Goal: Task Accomplishment & Management: Manage account settings

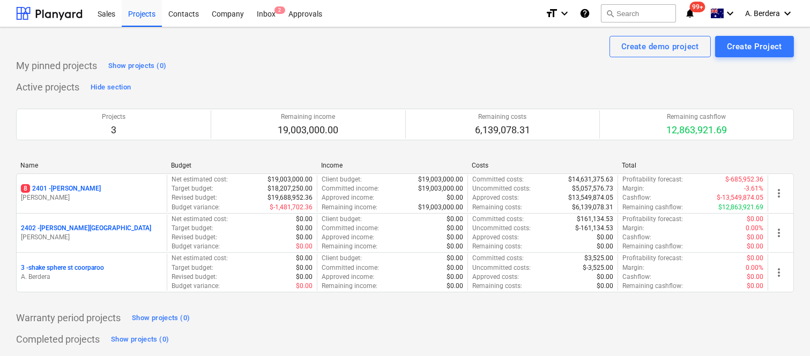
click at [131, 184] on div "8 2401 - [PERSON_NAME]" at bounding box center [91, 188] width 141 height 9
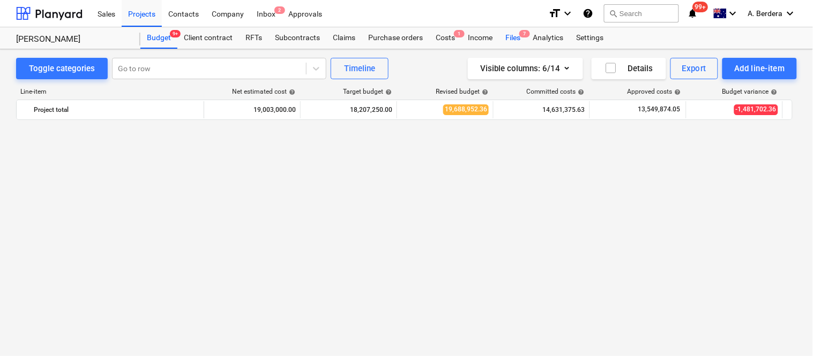
click at [506, 40] on div "Files 7" at bounding box center [513, 37] width 28 height 21
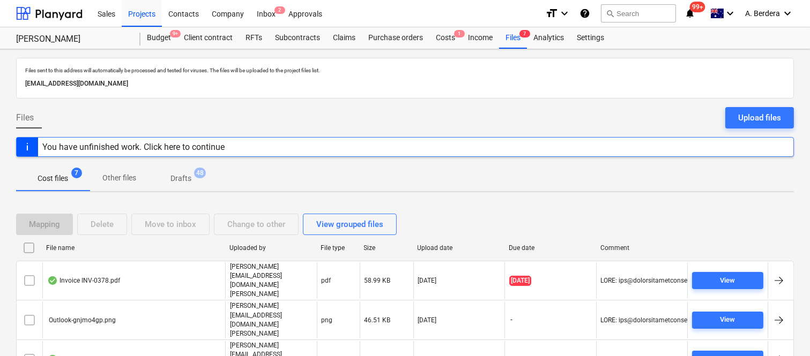
scroll to position [83, 0]
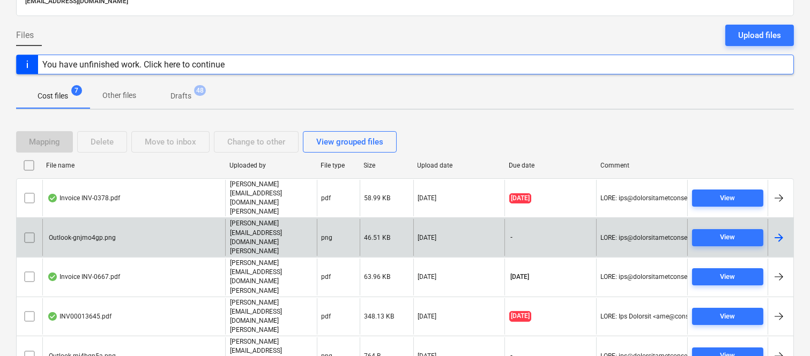
click at [102, 219] on div "Outlook-gnjmo4gp.png" at bounding box center [133, 237] width 183 height 37
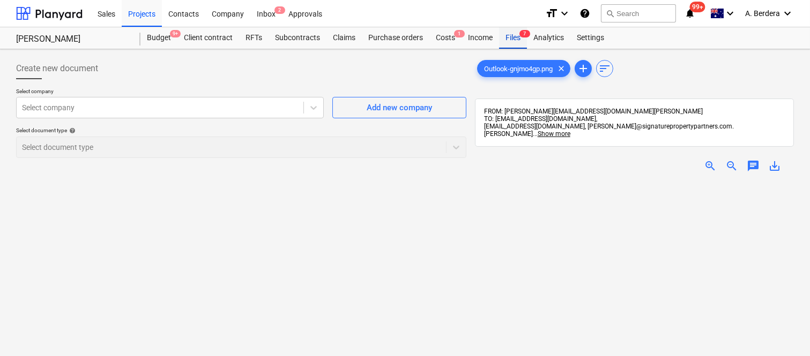
click at [504, 39] on div "Files 7" at bounding box center [513, 37] width 28 height 21
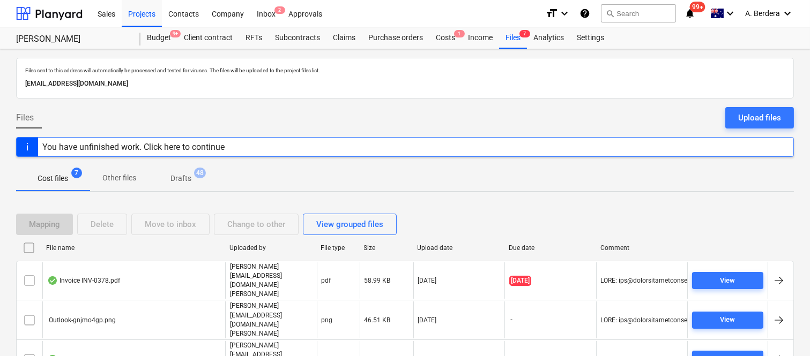
scroll to position [83, 0]
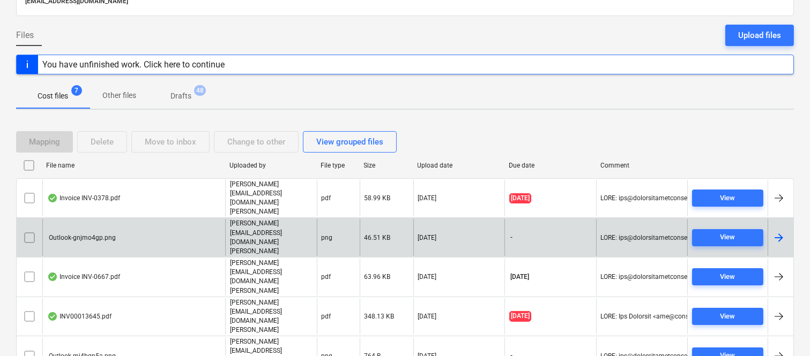
click at [31, 229] on input "checkbox" at bounding box center [29, 237] width 17 height 17
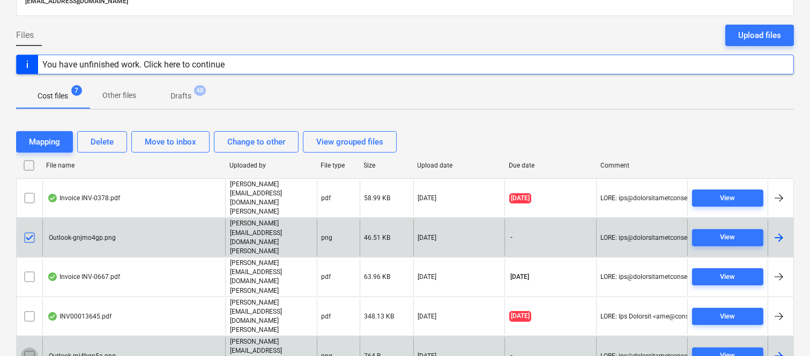
click at [27, 348] on input "checkbox" at bounding box center [29, 356] width 17 height 17
click at [103, 142] on div "Delete" at bounding box center [102, 142] width 23 height 14
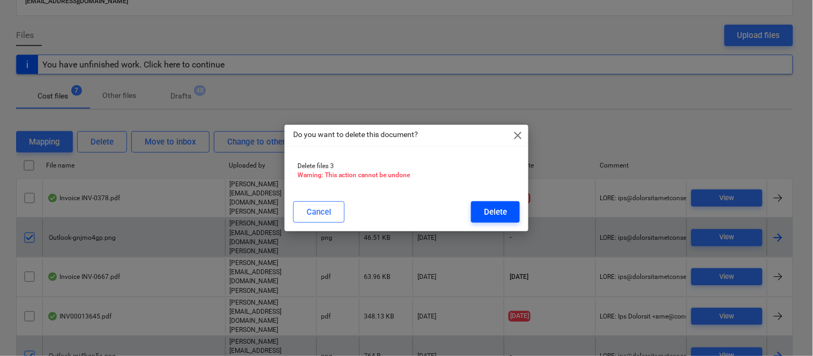
click at [499, 212] on div "Delete" at bounding box center [495, 212] width 23 height 14
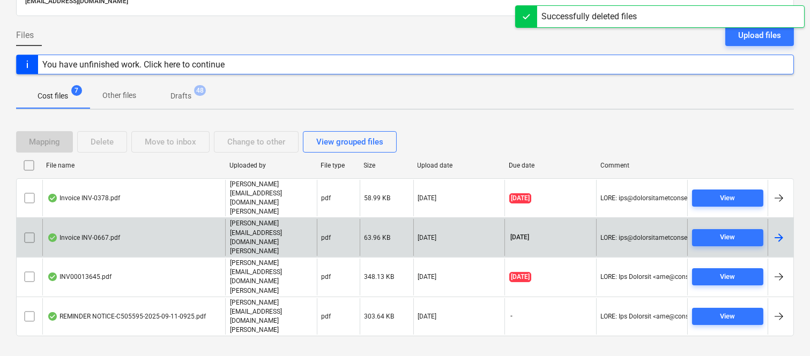
scroll to position [23, 0]
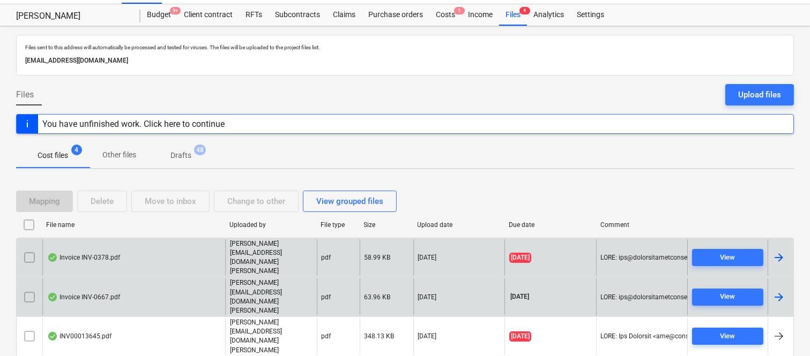
click at [193, 243] on div "Invoice INV-0378.pdf" at bounding box center [133, 257] width 183 height 37
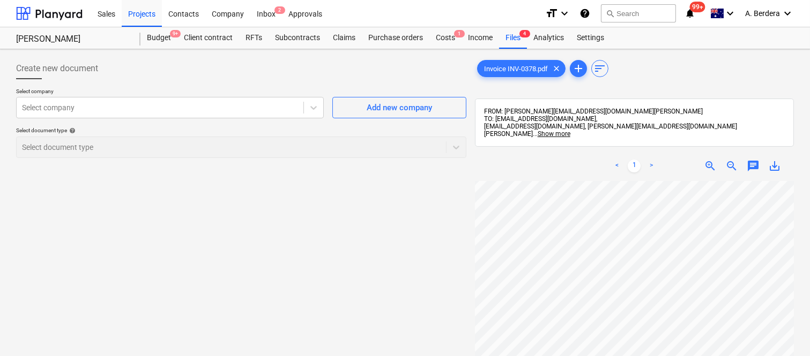
scroll to position [0, 85]
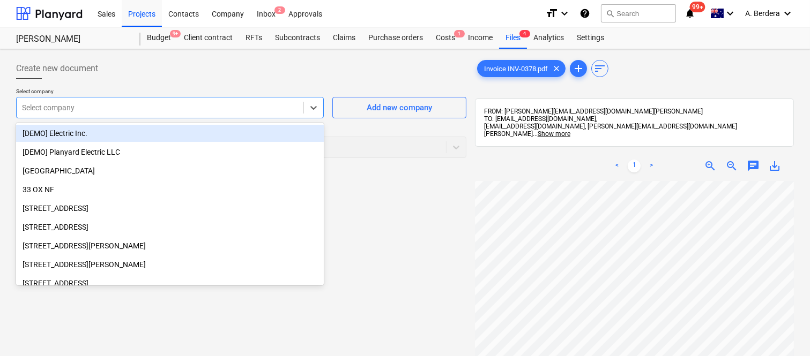
click at [175, 100] on div "Select company" at bounding box center [160, 107] width 287 height 15
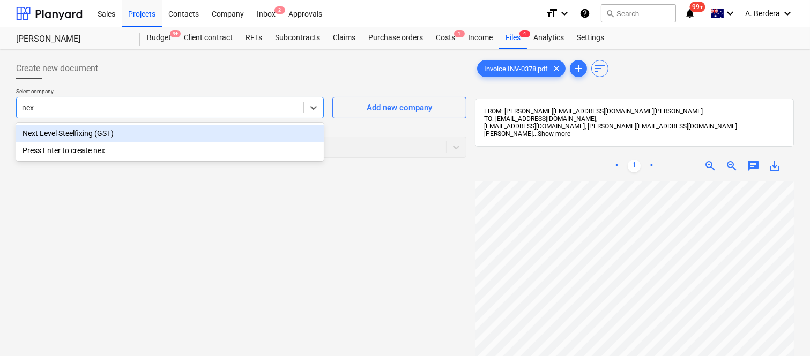
type input "next"
click at [118, 138] on div "Next Level Steelfixing (GST)" at bounding box center [170, 133] width 308 height 17
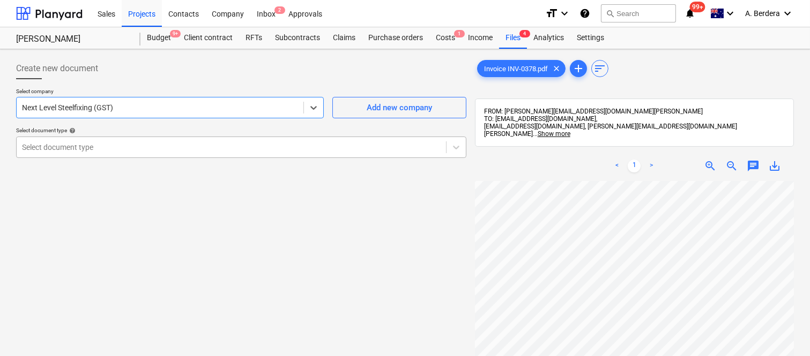
click at [119, 142] on div at bounding box center [231, 147] width 418 height 11
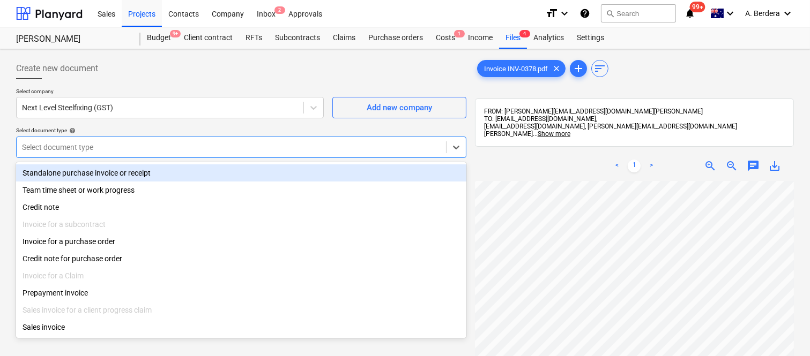
click at [137, 177] on div "Standalone purchase invoice or receipt" at bounding box center [241, 172] width 450 height 17
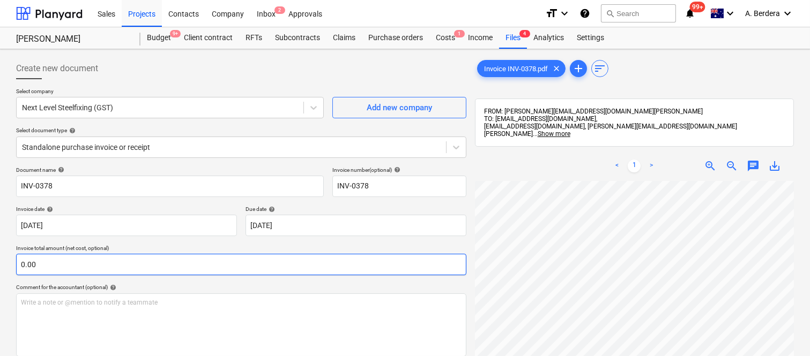
scroll to position [46, 85]
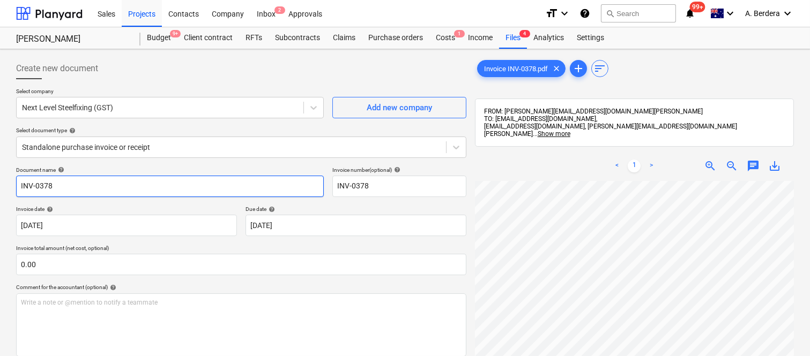
click at [18, 185] on input "INV-0378" at bounding box center [170, 186] width 308 height 21
type input "NEXT LEVEL STEELFIXING INV-0378"
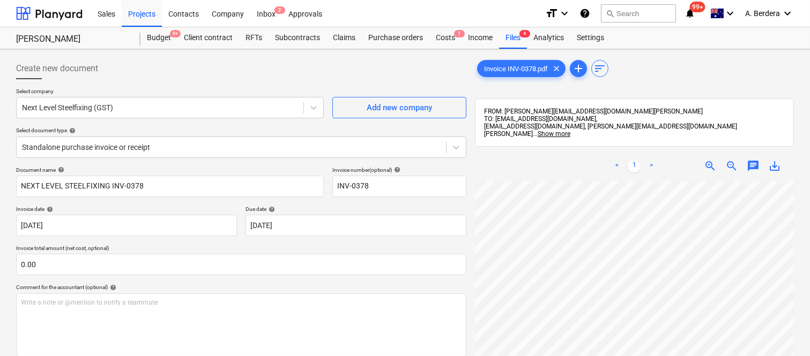
scroll to position [227, 0]
click at [319, 225] on body "Sales Projects Contacts Company Inbox 2 Approvals format_size keyboard_arrow_do…" at bounding box center [405, 178] width 810 height 356
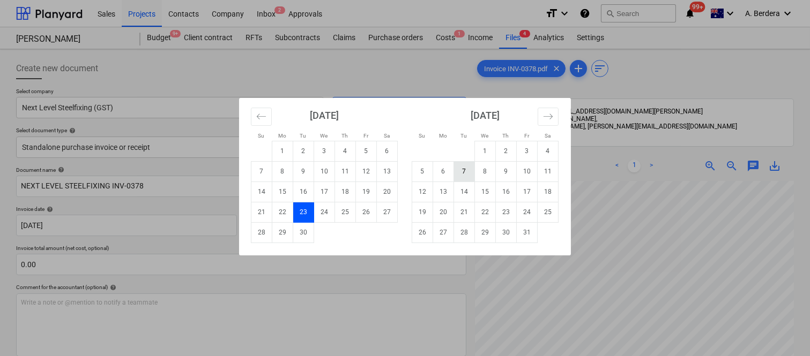
click at [461, 174] on td "7" at bounding box center [464, 171] width 21 height 20
type input "[DATE]"
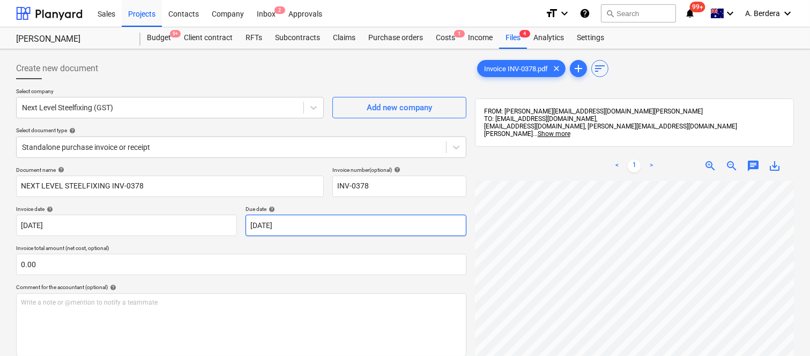
scroll to position [239, 85]
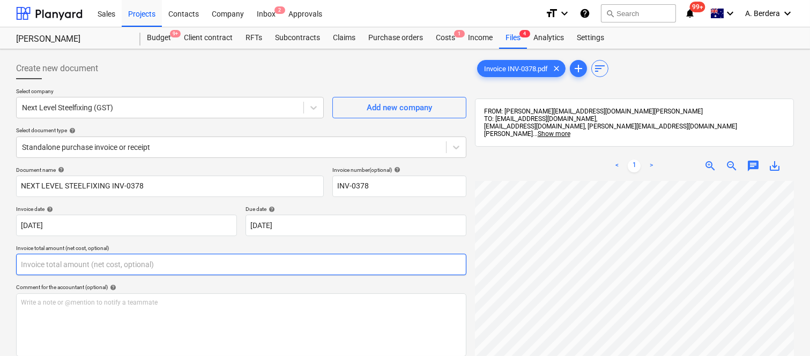
click at [71, 269] on input "text" at bounding box center [241, 264] width 450 height 21
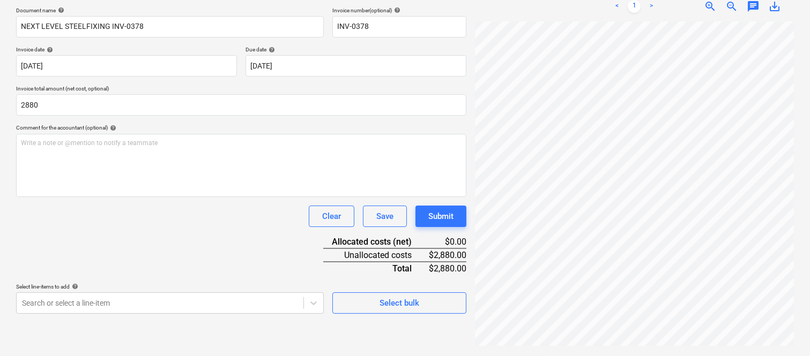
type input "2,880.00"
click at [114, 253] on div "Document name help NEXT LEVEL STEELFIXING INV-0378 Invoice number (optional) he…" at bounding box center [241, 160] width 450 height 307
click at [124, 197] on body "Sales Projects Contacts Company Inbox 2 Approvals format_size keyboard_arrow_do…" at bounding box center [405, 18] width 810 height 356
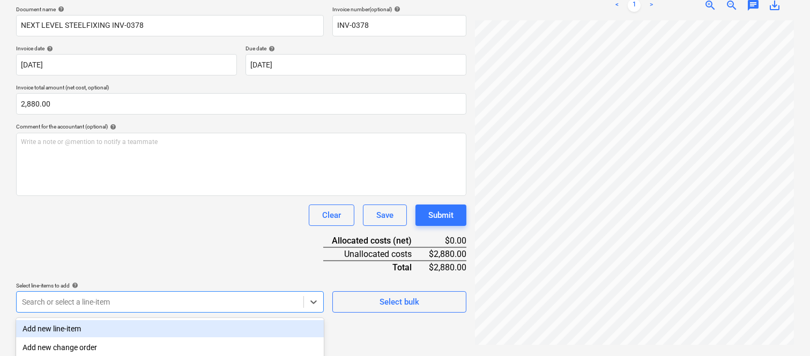
scroll to position [285, 0]
type input "09.55"
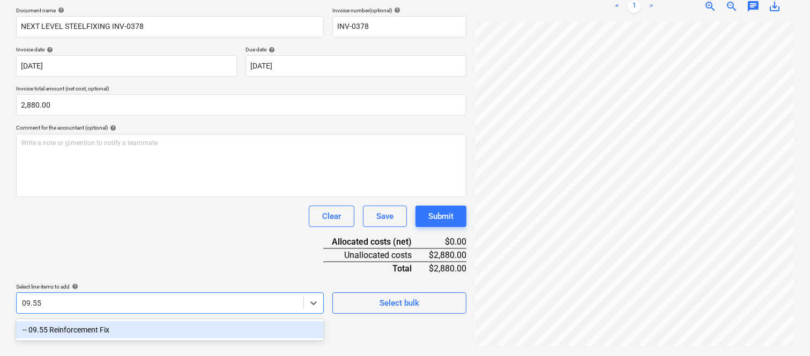
scroll to position [161, 0]
click at [117, 325] on div "-- 09.55 Reinforcement Fix" at bounding box center [170, 329] width 308 height 17
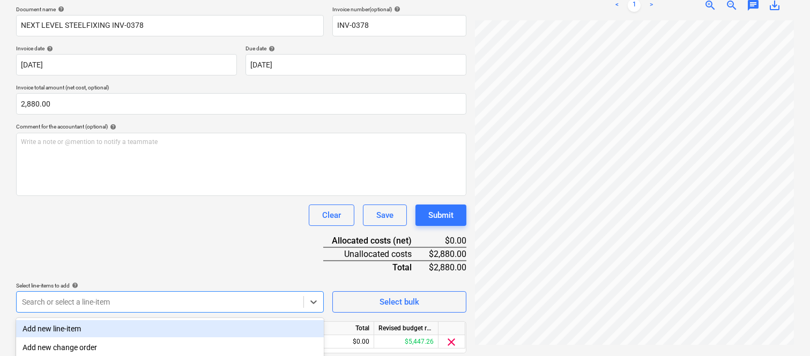
click at [115, 249] on div "Document name help NEXT LEVEL STEELFIXING INV-0378 Invoice number (optional) he…" at bounding box center [241, 195] width 450 height 378
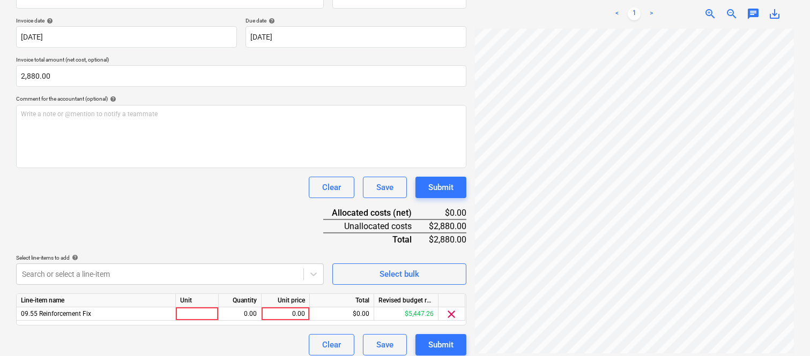
scroll to position [197, 0]
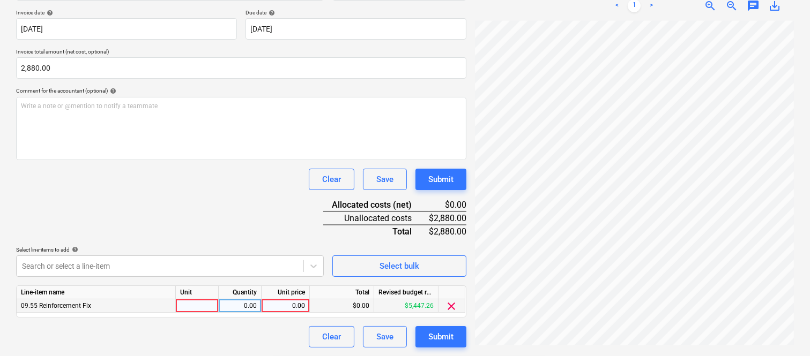
click at [210, 304] on div at bounding box center [197, 306] width 43 height 13
type input "INVOICE"
click at [242, 301] on div "0.00" at bounding box center [240, 306] width 34 height 13
type input "1"
click at [293, 304] on div "0.00" at bounding box center [285, 306] width 39 height 13
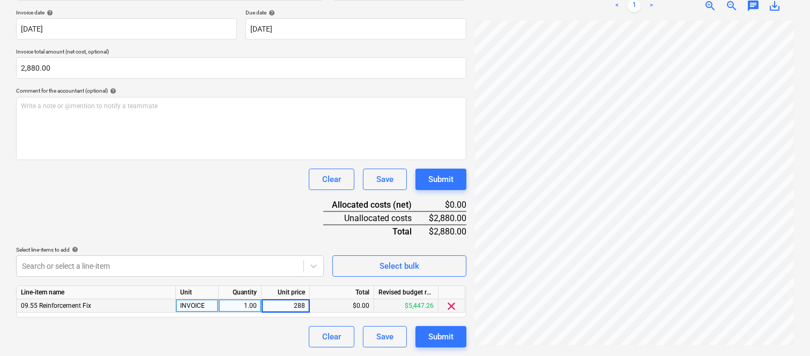
type input "2880"
click at [283, 329] on div "Clear Save Submit" at bounding box center [241, 336] width 450 height 21
click at [442, 342] on div "Submit" at bounding box center [440, 337] width 25 height 14
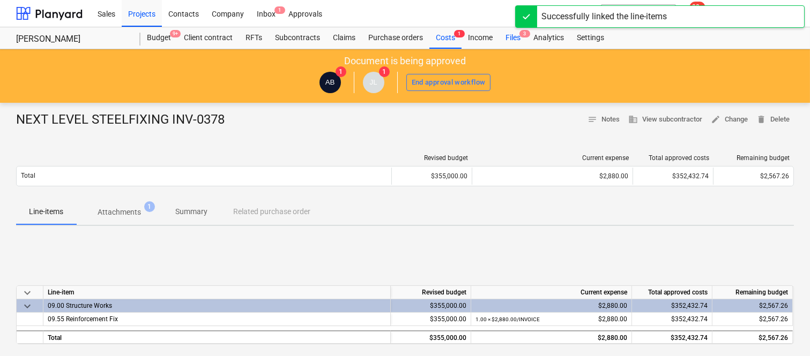
click at [513, 39] on div "Files 3" at bounding box center [513, 37] width 28 height 21
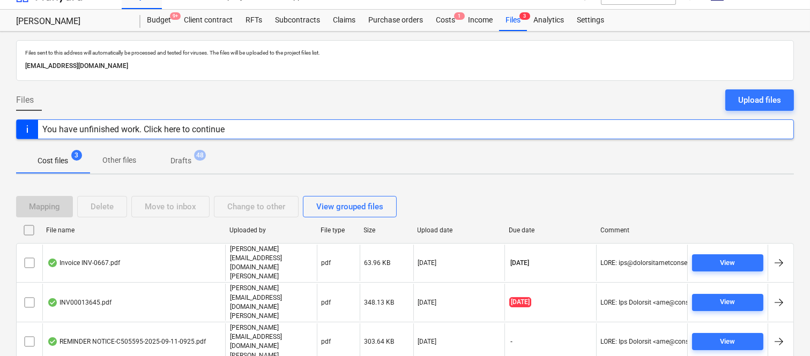
scroll to position [23, 0]
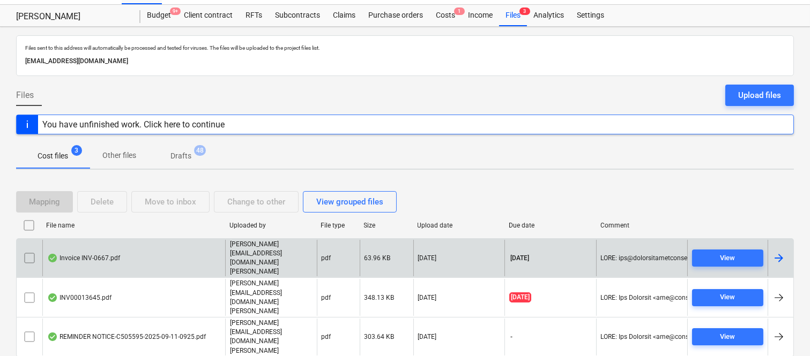
click at [159, 263] on div "Invoice INV-0667.pdf" at bounding box center [133, 258] width 183 height 37
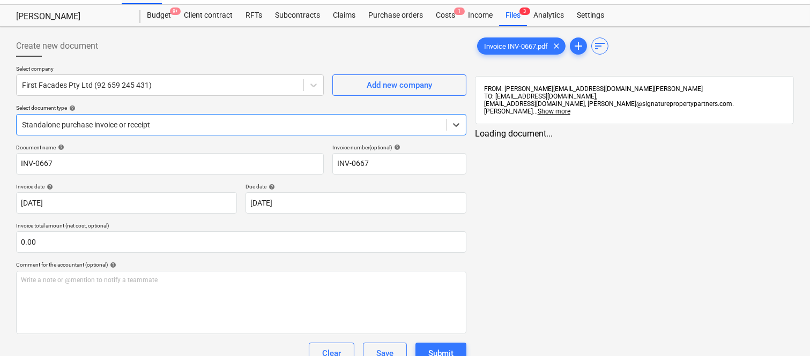
type input "INV-0667"
type input "[DATE]"
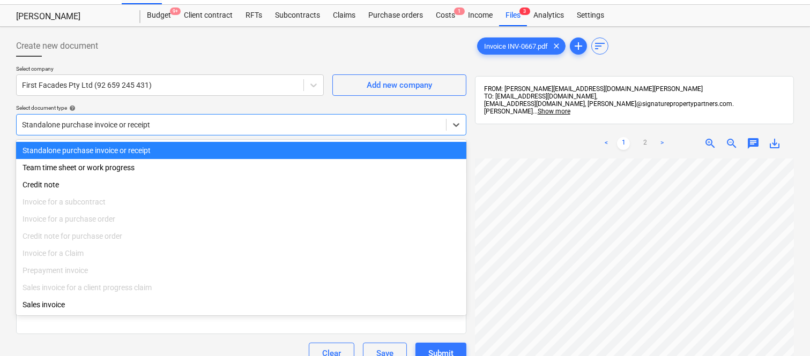
click at [243, 124] on div at bounding box center [231, 124] width 418 height 11
click at [240, 152] on div "Standalone purchase invoice or receipt" at bounding box center [241, 150] width 450 height 17
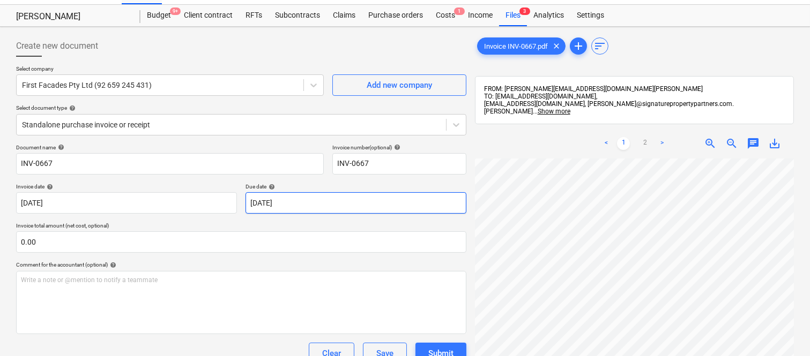
scroll to position [0, 83]
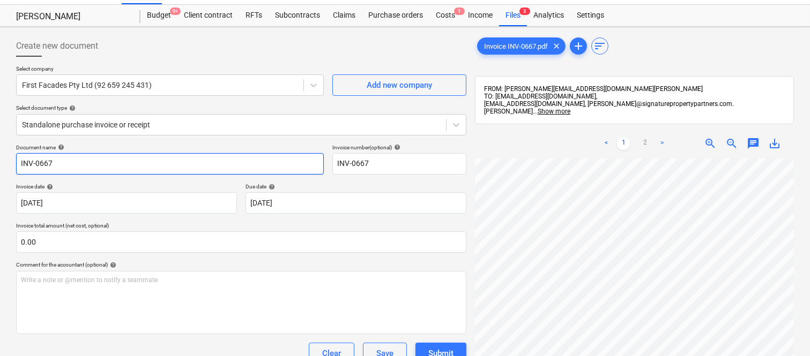
click at [20, 162] on input "INV-0667" at bounding box center [170, 163] width 308 height 21
click at [156, 164] on input "FIRST FACADES INV-0667" at bounding box center [170, 163] width 308 height 21
type input "FIRST FACADES INV-0667"
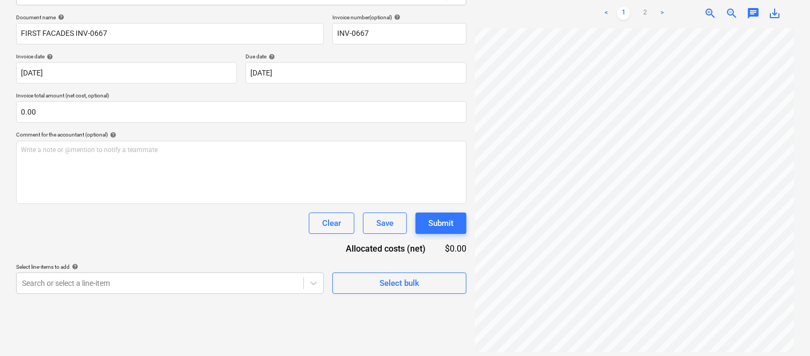
scroll to position [244, 85]
click at [646, 7] on link "2" at bounding box center [644, 13] width 13 height 13
click at [330, 73] on body "Sales Projects Contacts Company Inbox 1 Approvals format_size keyboard_arrow_do…" at bounding box center [405, 25] width 810 height 356
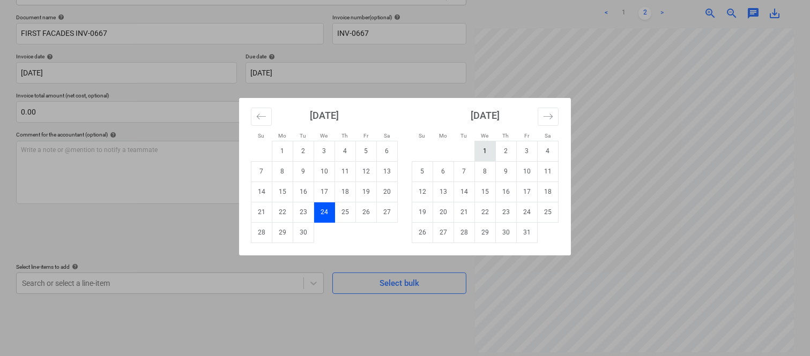
click at [482, 156] on td "1" at bounding box center [485, 151] width 21 height 20
type input "[DATE]"
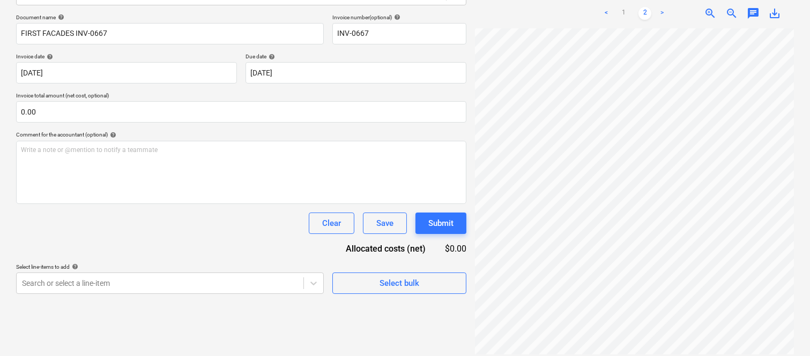
scroll to position [0, 0]
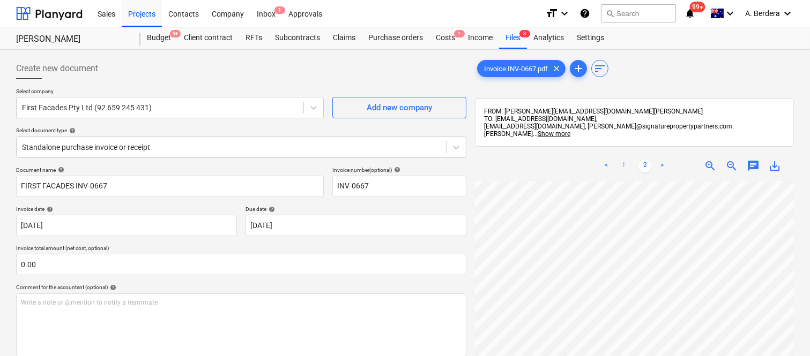
click at [624, 160] on link "1" at bounding box center [623, 166] width 13 height 13
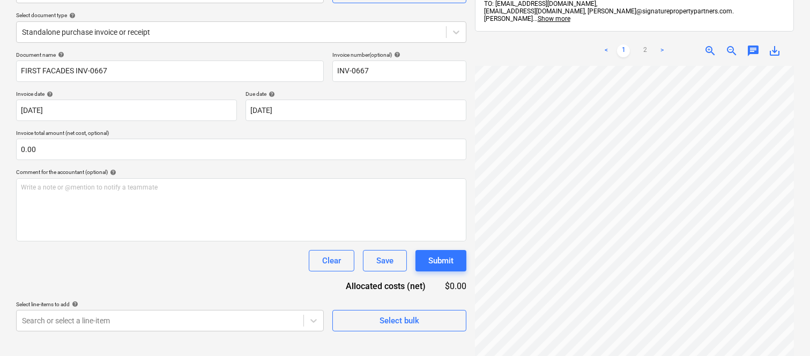
scroll to position [153, 0]
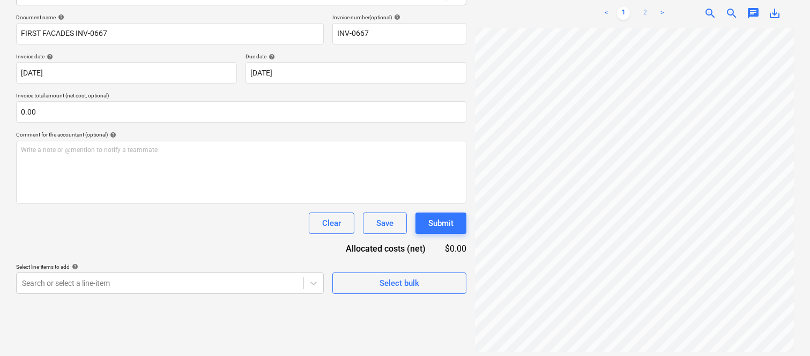
click at [645, 7] on link "2" at bounding box center [644, 13] width 13 height 13
click at [625, 8] on link "1" at bounding box center [623, 13] width 13 height 13
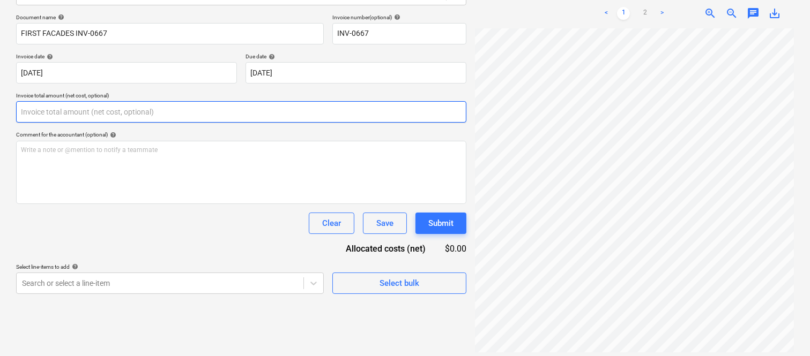
click at [150, 115] on input "text" at bounding box center [241, 111] width 450 height 21
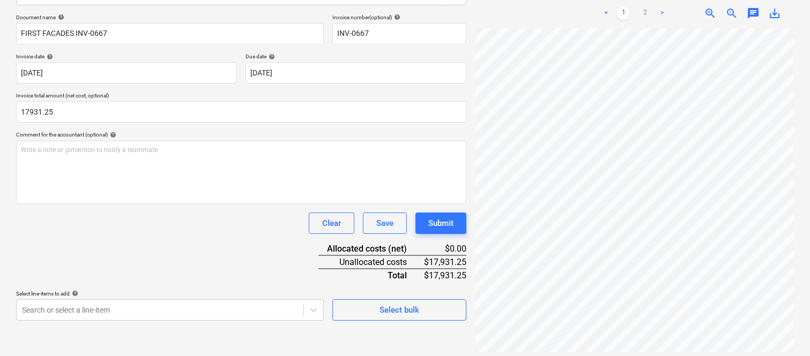
type input "17,931.25"
click at [147, 231] on div "Clear Save Submit" at bounding box center [241, 223] width 450 height 21
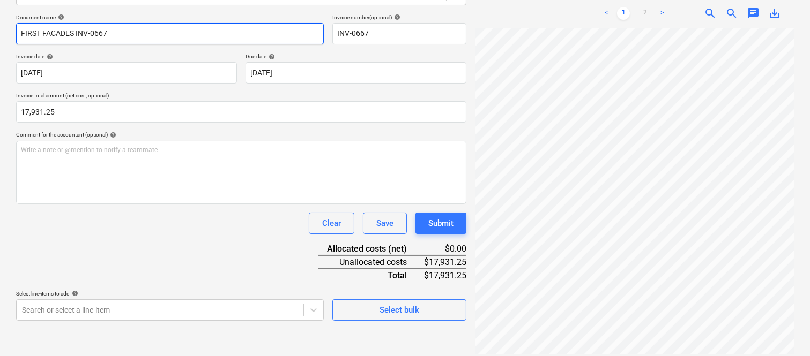
click at [156, 35] on input "FIRST FACADES INV-0667" at bounding box center [170, 33] width 308 height 21
type input "FIRST FACADES INV-0667 (CLAIM 7)"
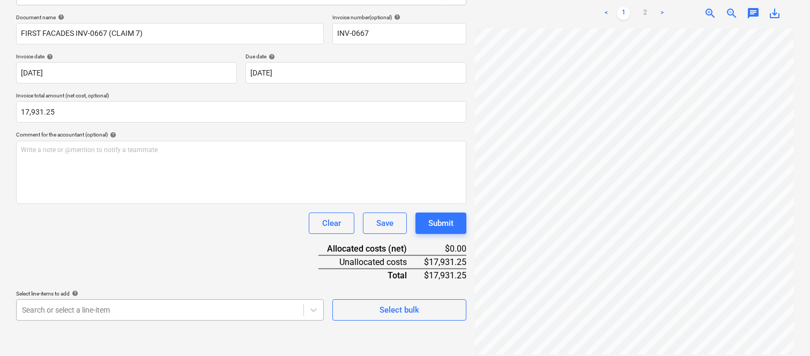
click at [170, 204] on body "Sales Projects Contacts Company Inbox 1 Approvals format_size keyboard_arrow_do…" at bounding box center [405, 25] width 810 height 356
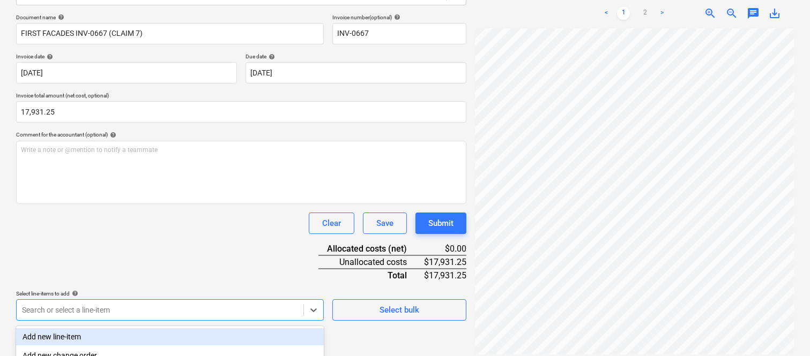
scroll to position [285, 0]
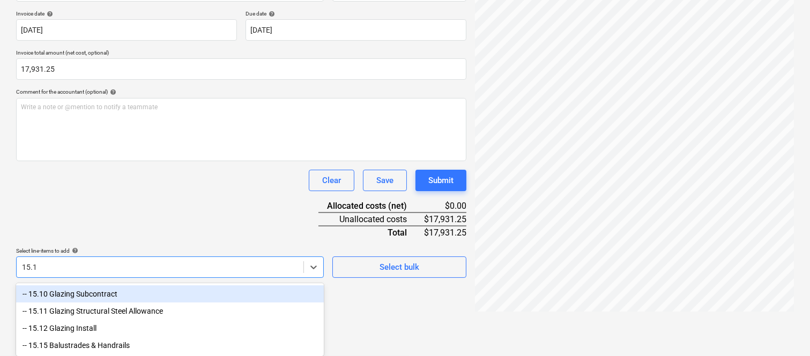
type input "15.10"
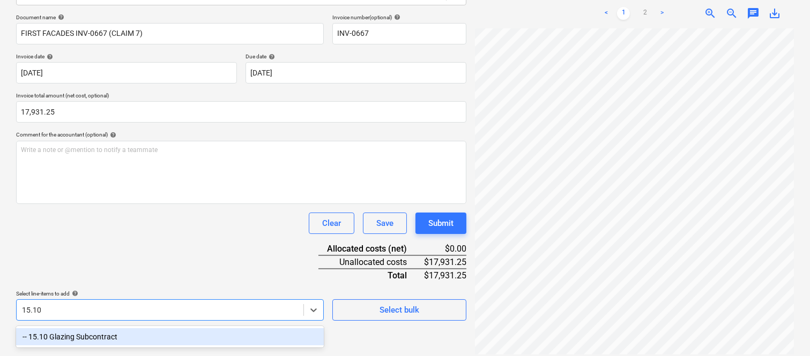
click at [158, 330] on div "-- 15.10 Glazing Subcontract" at bounding box center [170, 336] width 308 height 17
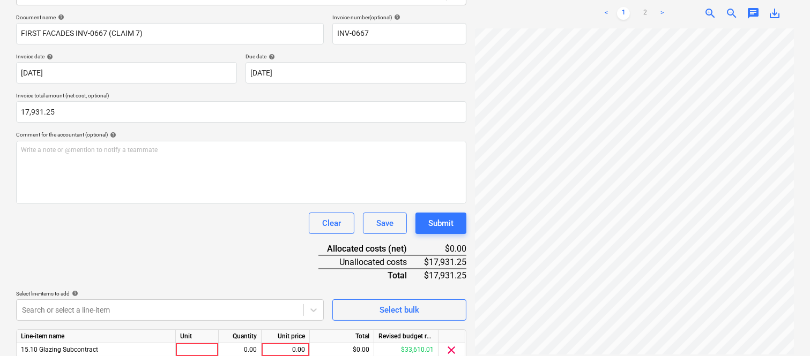
click at [152, 239] on div "Document name help FIRST FACADES INV-0667 (CLAIM 7) Invoice number (optional) h…" at bounding box center [241, 203] width 450 height 378
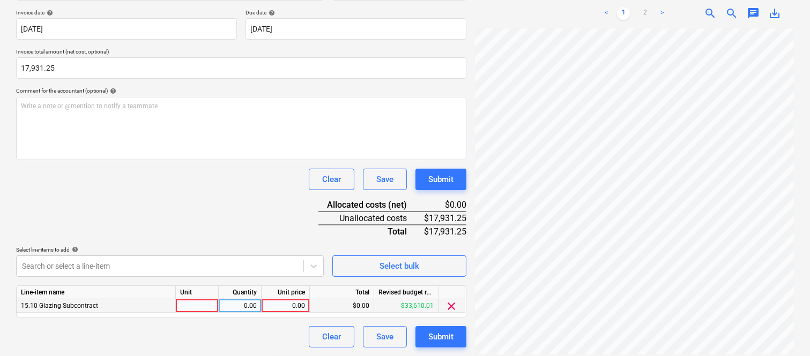
click at [185, 303] on div at bounding box center [197, 306] width 43 height 13
type input "INVOICE"
click at [250, 303] on div "0.00" at bounding box center [240, 306] width 34 height 13
type input "1"
click at [286, 308] on div "0.00" at bounding box center [285, 306] width 39 height 13
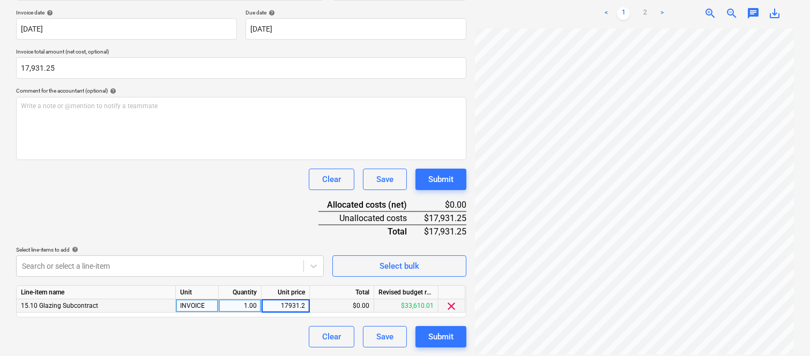
type input "17931.25"
click at [271, 336] on div "Clear Save Submit" at bounding box center [241, 336] width 450 height 21
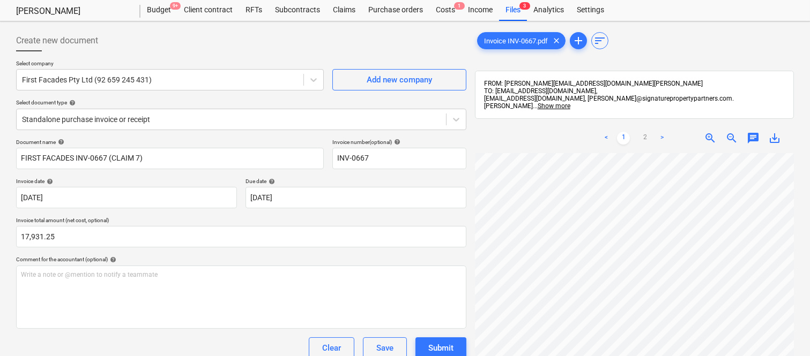
scroll to position [0, 0]
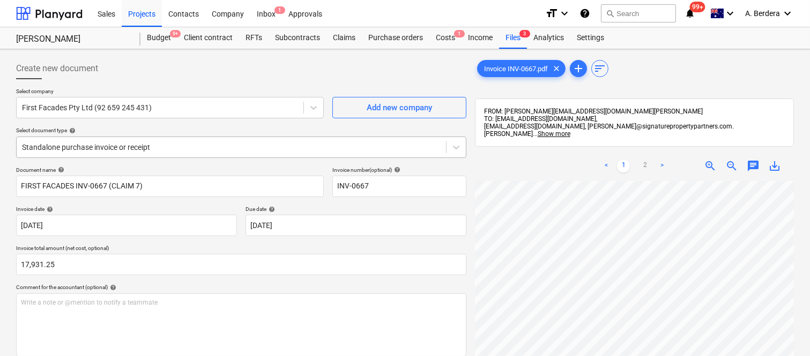
click at [196, 147] on div at bounding box center [231, 147] width 418 height 11
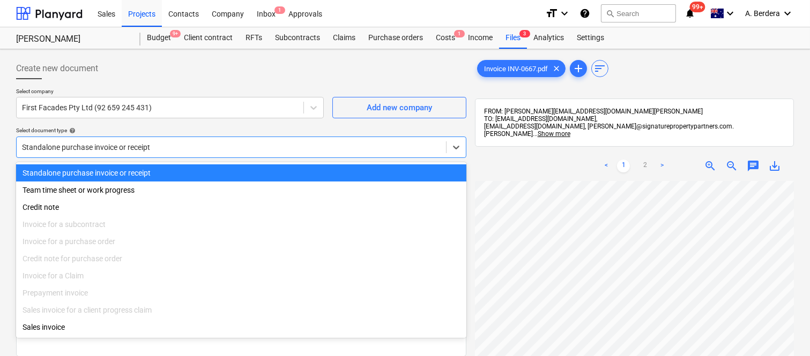
click at [202, 173] on div "Standalone purchase invoice or receipt" at bounding box center [241, 172] width 450 height 17
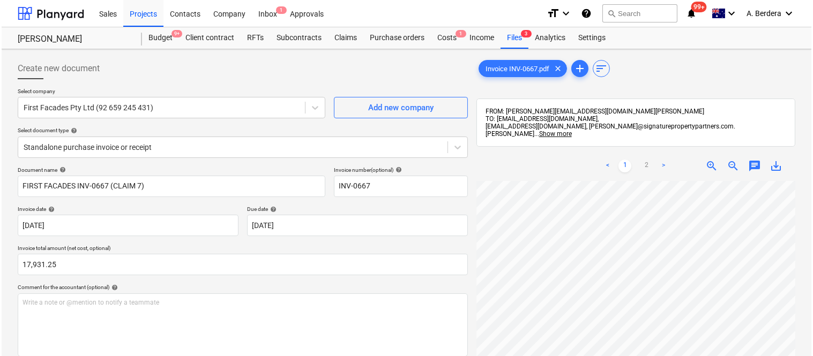
scroll to position [197, 0]
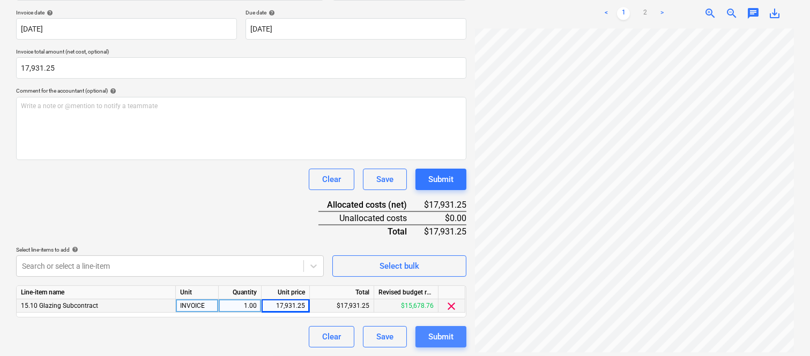
click at [444, 335] on div "Submit" at bounding box center [440, 337] width 25 height 14
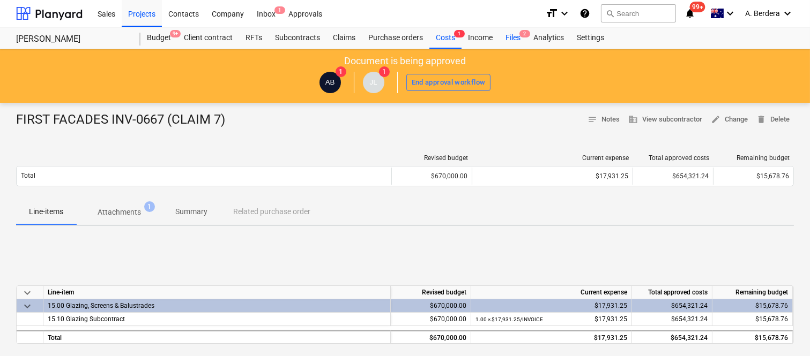
click at [506, 38] on div "Files 2" at bounding box center [513, 37] width 28 height 21
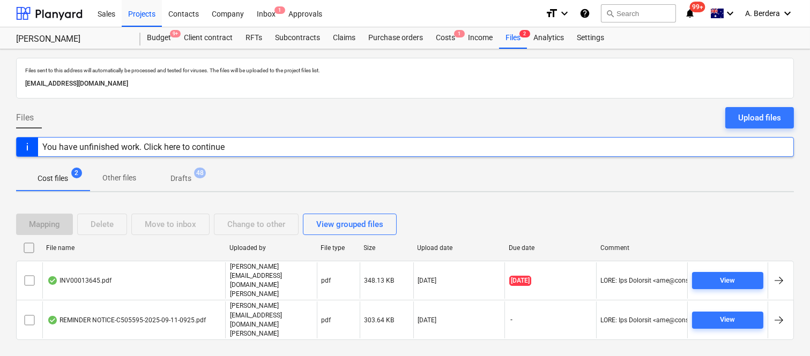
scroll to position [23, 0]
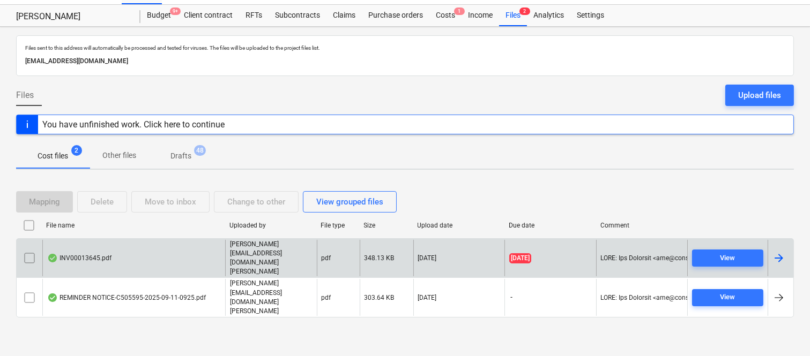
click at [202, 269] on div "INV00013645.pdf" at bounding box center [133, 258] width 183 height 37
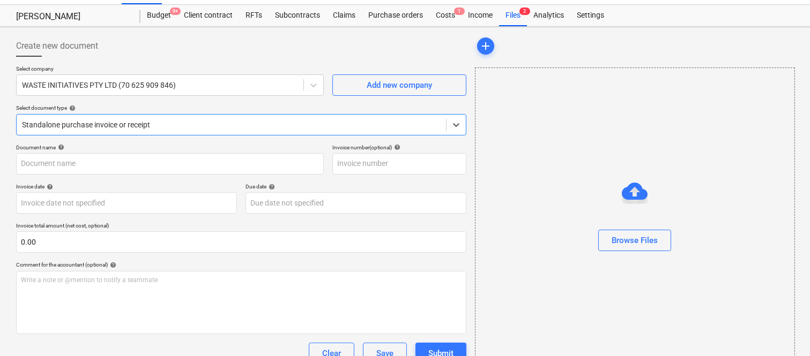
type input "00013645"
type input "[DATE]"
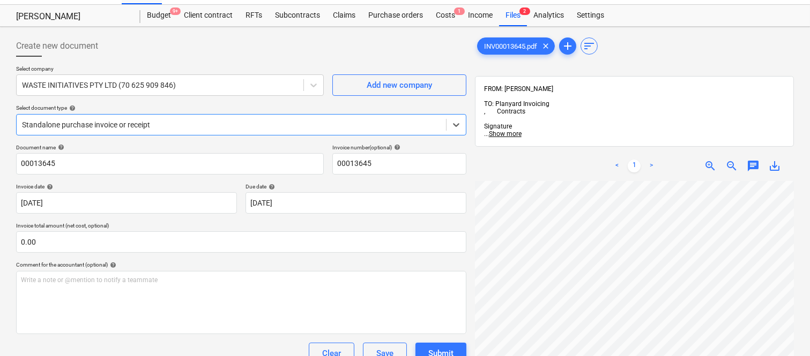
click at [191, 121] on div at bounding box center [231, 124] width 418 height 11
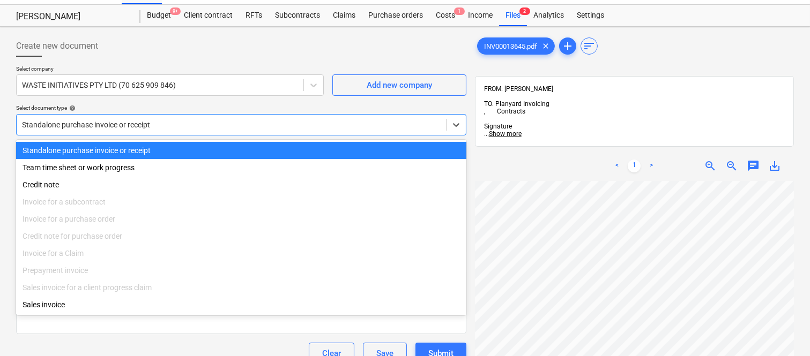
click at [209, 150] on div "Standalone purchase invoice or receipt" at bounding box center [241, 150] width 450 height 17
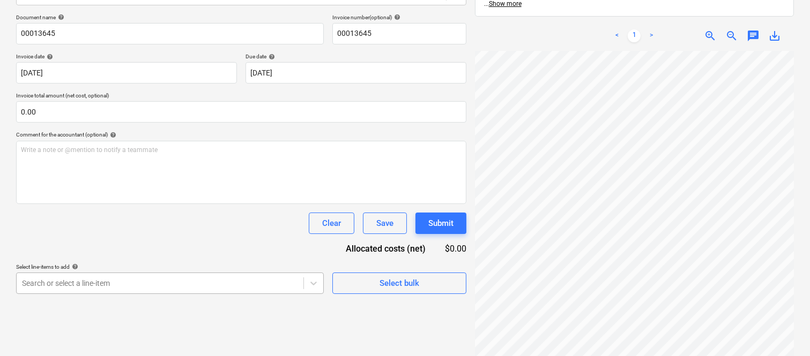
scroll to position [258, 0]
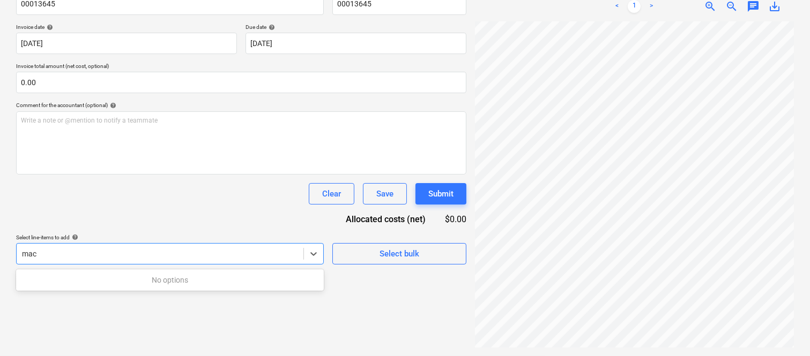
scroll to position [153, 0]
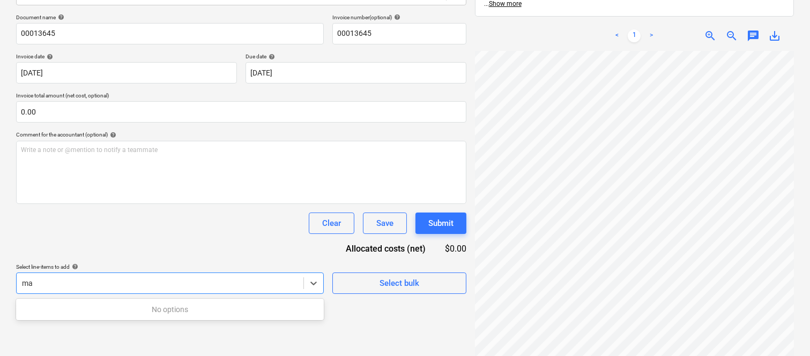
type input "m"
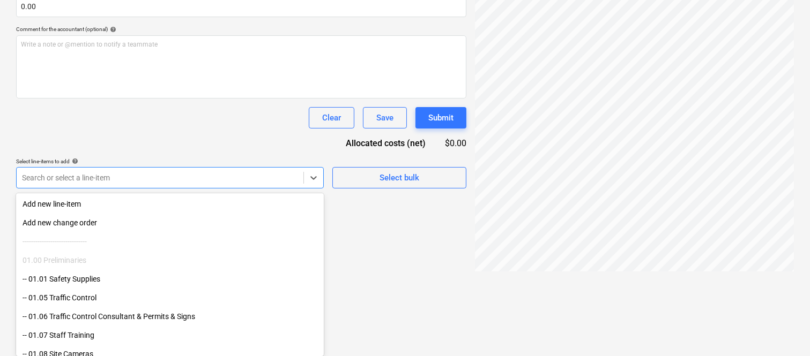
scroll to position [0, 33]
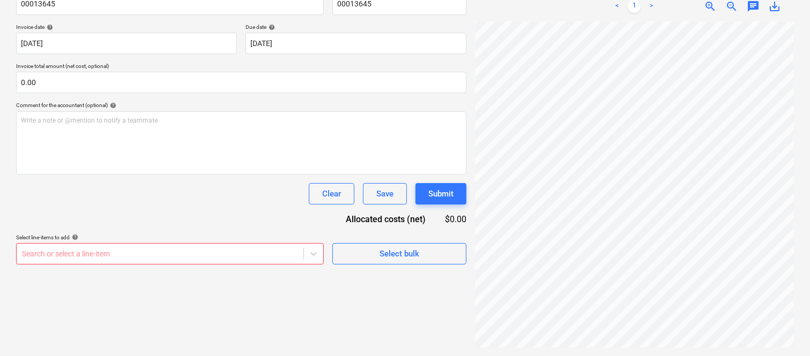
click at [222, 131] on div "Document name help 00013645 Invoice number (optional) help 00013645 Invoice dat…" at bounding box center [241, 124] width 450 height 280
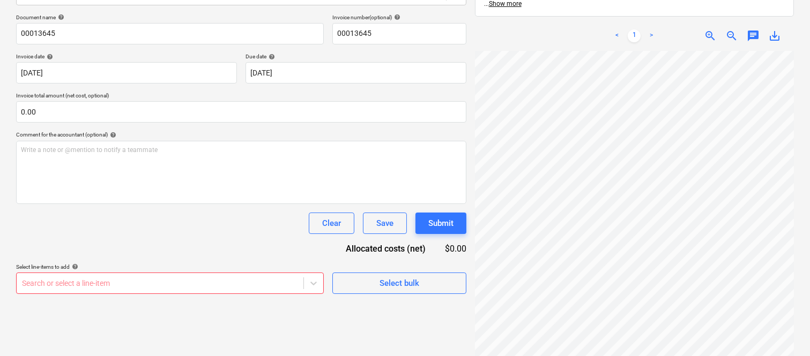
scroll to position [244, 85]
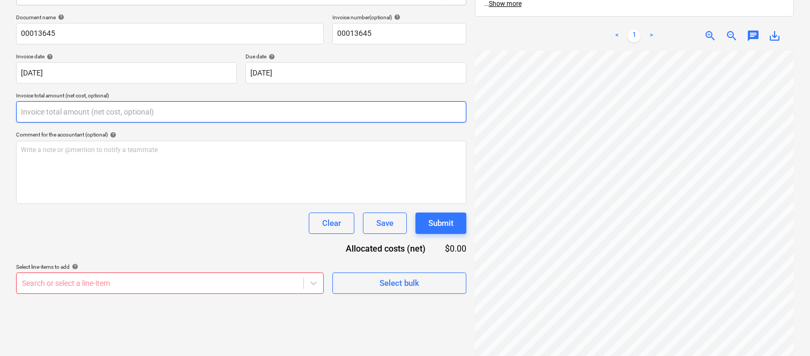
click at [151, 109] on input "text" at bounding box center [241, 111] width 450 height 21
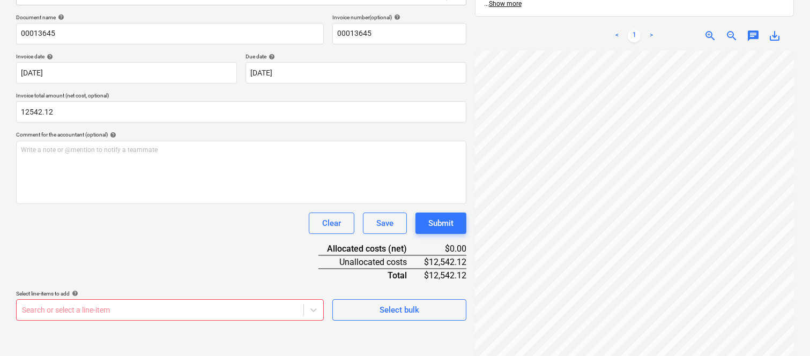
type input "12,542.12"
click at [125, 222] on div "Clear Save Submit" at bounding box center [241, 223] width 450 height 21
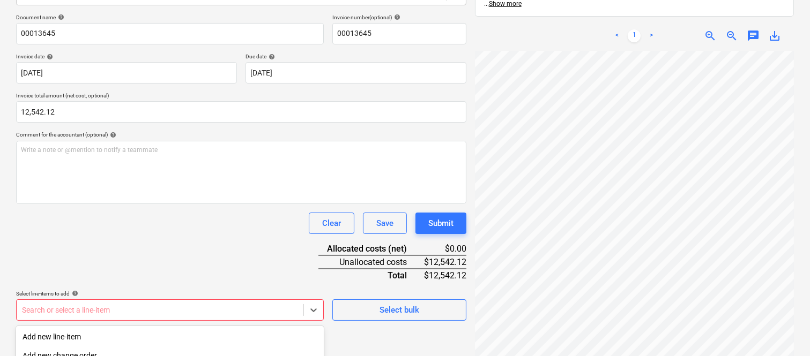
click at [138, 204] on body "Sales Projects Contacts Company Inbox 1 Approvals format_size keyboard_arrow_do…" at bounding box center [405, 25] width 810 height 356
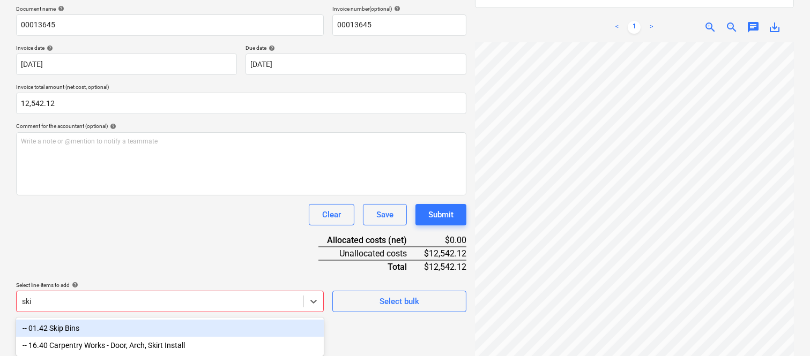
type input "skip"
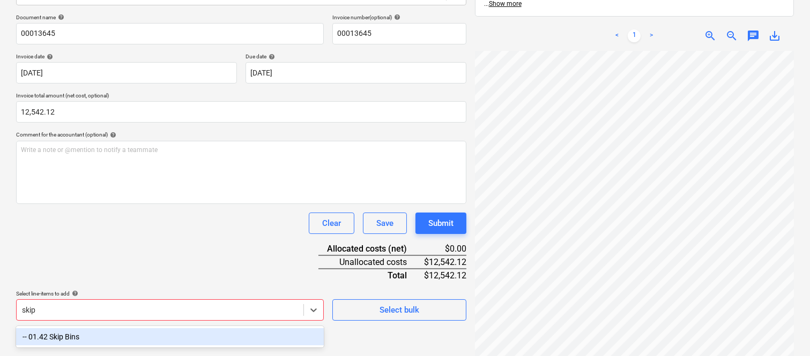
click at [155, 335] on div "-- 01.42 Skip Bins" at bounding box center [170, 336] width 308 height 17
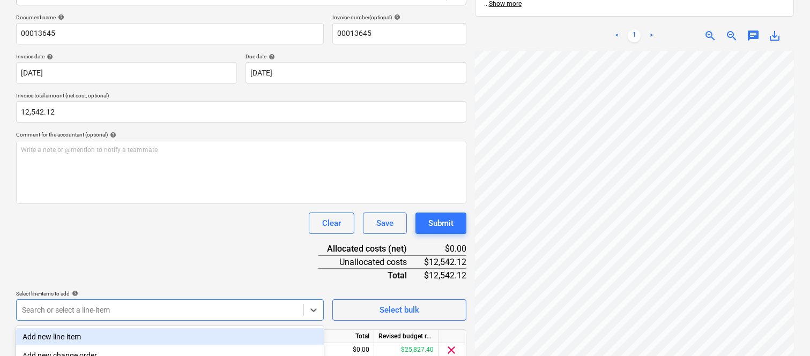
click at [131, 213] on div "Clear Save Submit" at bounding box center [241, 223] width 450 height 21
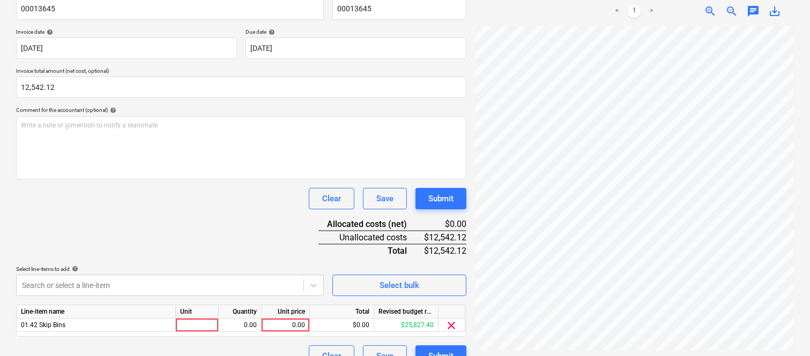
scroll to position [197, 0]
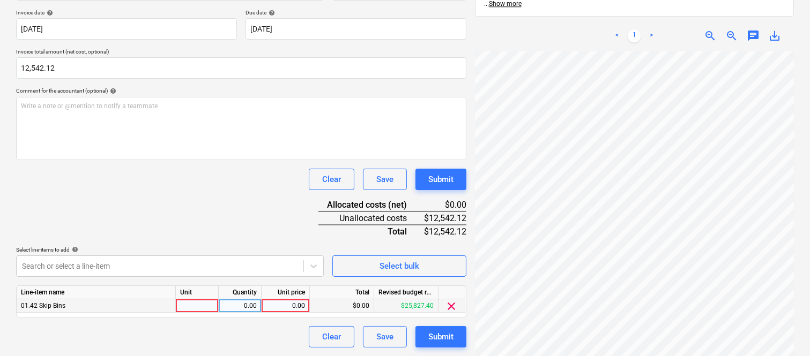
click at [201, 309] on div at bounding box center [197, 306] width 43 height 13
type input "invoice"
click at [251, 309] on div "0.00" at bounding box center [240, 306] width 34 height 13
type input "1"
click at [283, 303] on div "0.00" at bounding box center [285, 306] width 39 height 13
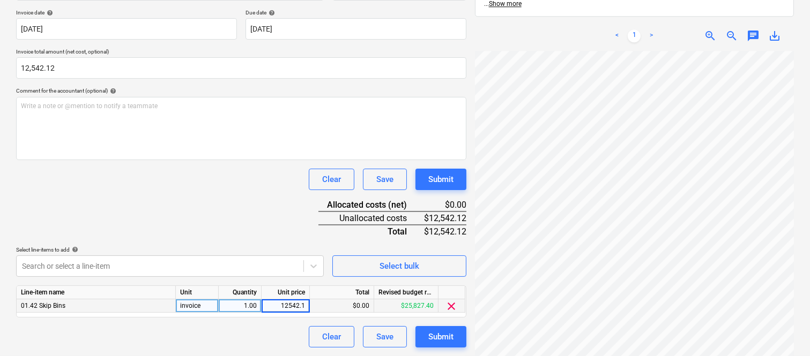
type input "12542.12"
click at [278, 339] on div "Clear Save Submit" at bounding box center [241, 336] width 450 height 21
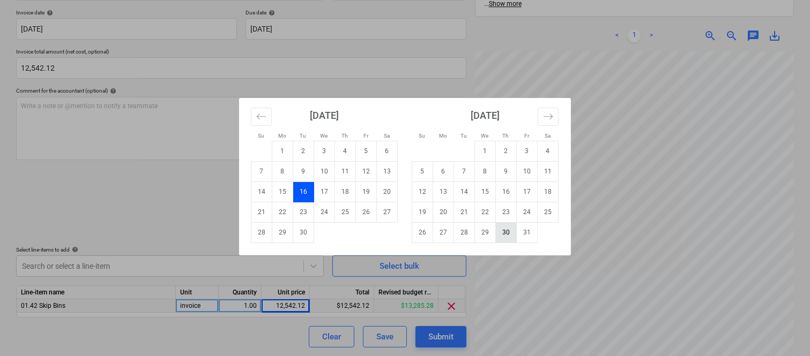
click at [499, 238] on td "30" at bounding box center [506, 232] width 21 height 20
type input "[DATE]"
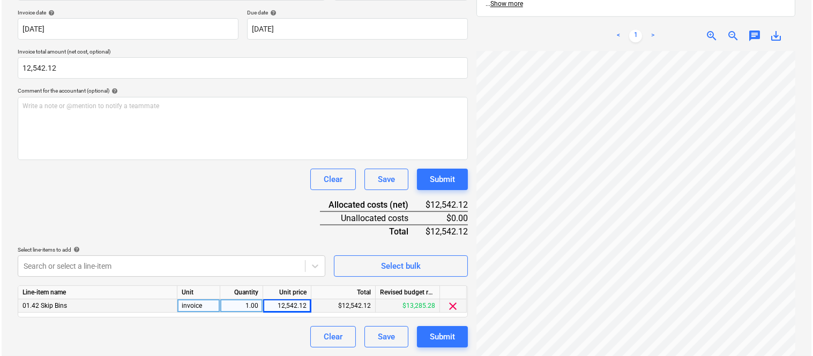
scroll to position [244, 85]
click at [443, 336] on div "Submit" at bounding box center [440, 337] width 25 height 14
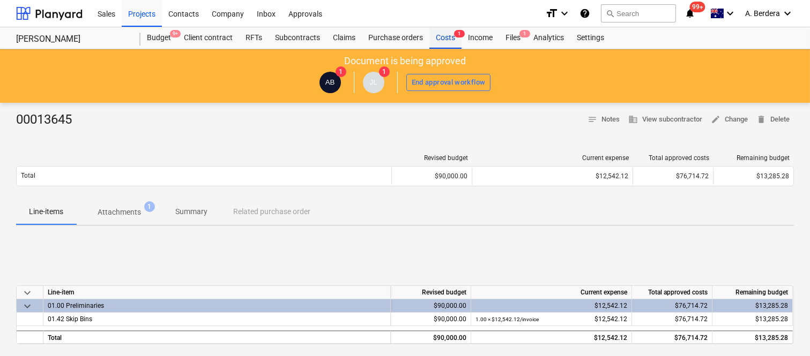
click at [451, 40] on div "Costs 1" at bounding box center [445, 37] width 32 height 21
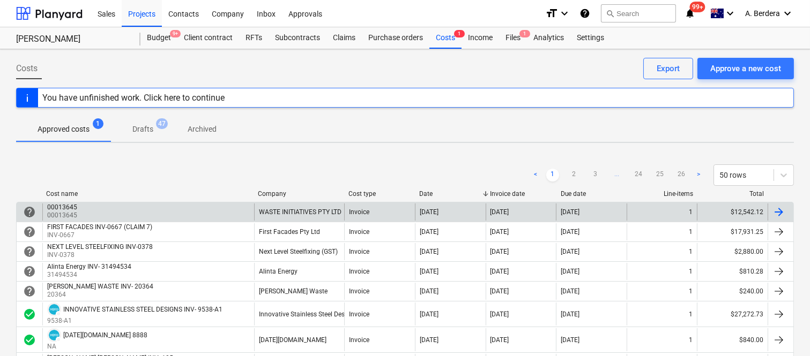
click at [234, 213] on div "00013645 00013645" at bounding box center [148, 212] width 212 height 17
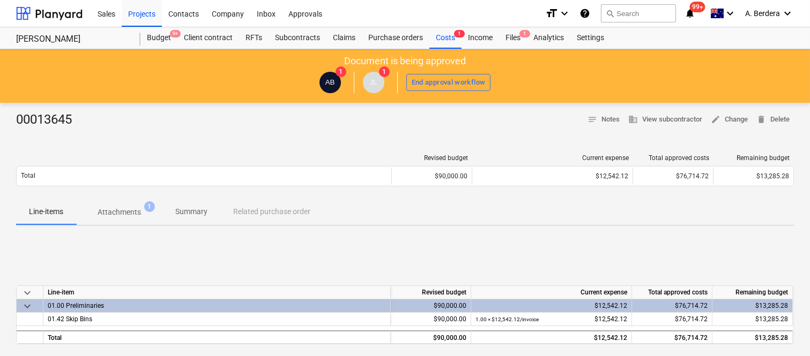
click at [197, 207] on p "Summary" at bounding box center [191, 211] width 32 height 11
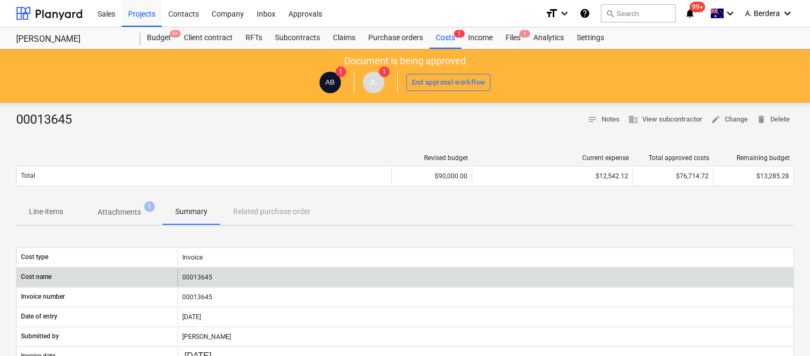
click at [246, 277] on div "00013645" at bounding box center [485, 277] width 616 height 17
click at [211, 279] on div "00013645" at bounding box center [485, 277] width 616 height 17
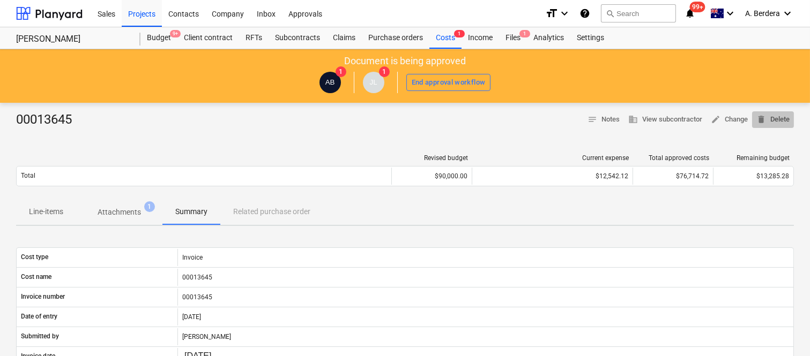
click at [777, 118] on span "delete Delete" at bounding box center [772, 120] width 33 height 12
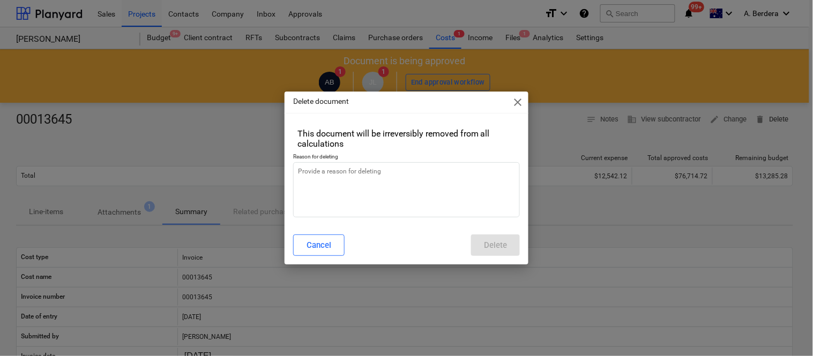
type textarea "x"
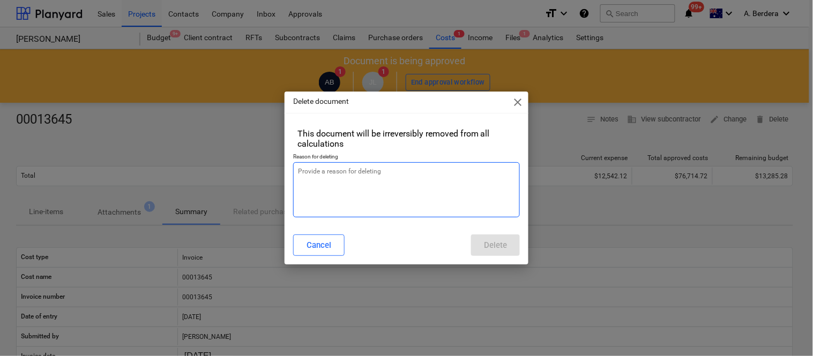
click at [384, 174] on textarea at bounding box center [406, 189] width 227 height 55
type textarea "r"
type textarea "x"
type textarea "re"
type textarea "x"
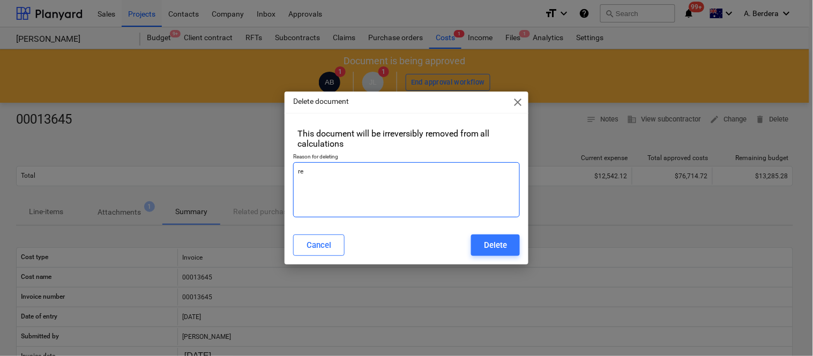
type textarea "rev"
type textarea "x"
type textarea "revi"
type textarea "x"
type textarea "revis"
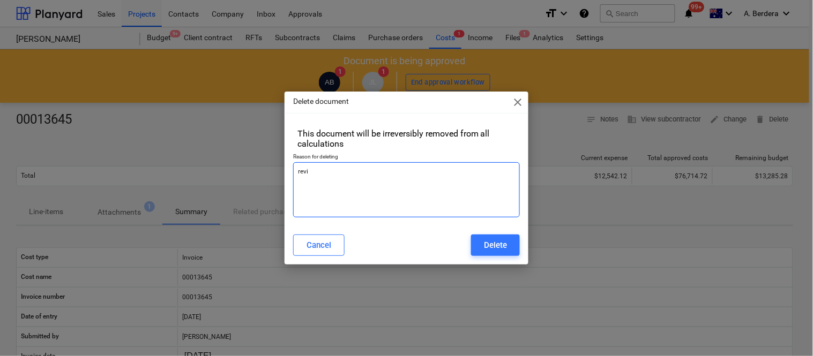
type textarea "x"
type textarea "revise"
type textarea "x"
type textarea "revised"
type textarea "x"
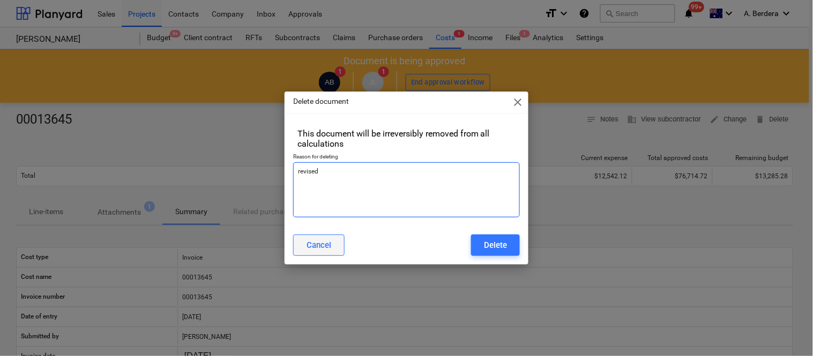
type textarea "revised"
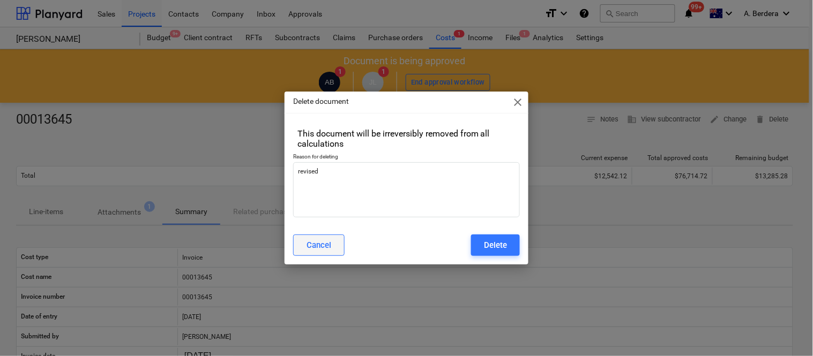
click at [313, 246] on div "Cancel" at bounding box center [318, 245] width 25 height 14
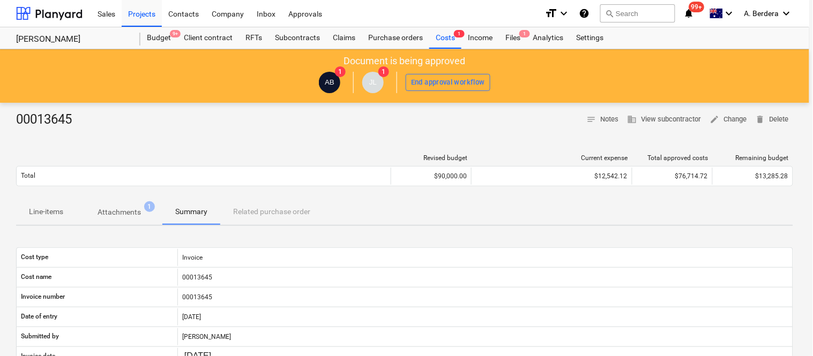
type textarea "x"
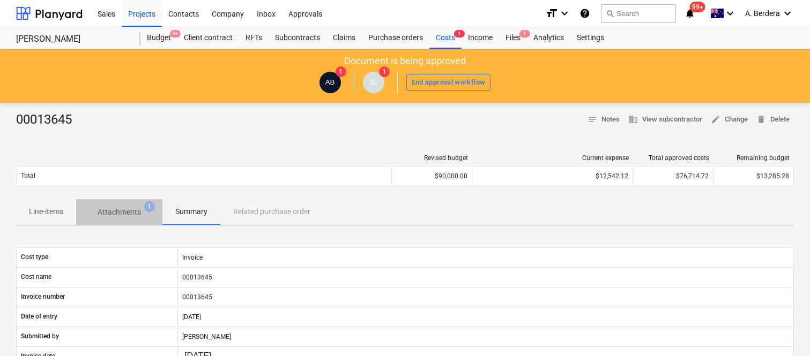
click at [119, 212] on p "Attachments" at bounding box center [119, 212] width 43 height 11
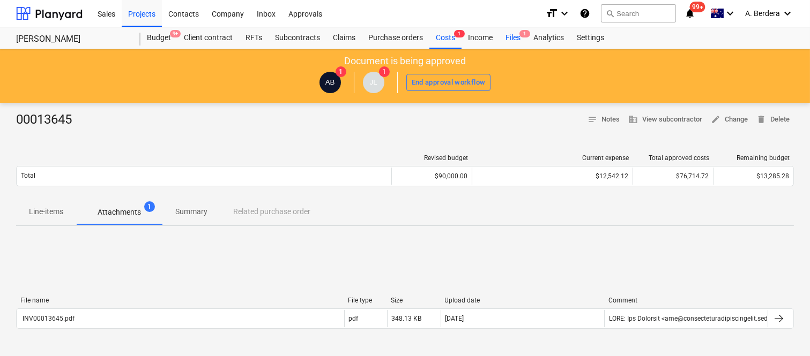
click at [508, 42] on div "Files 1" at bounding box center [513, 37] width 28 height 21
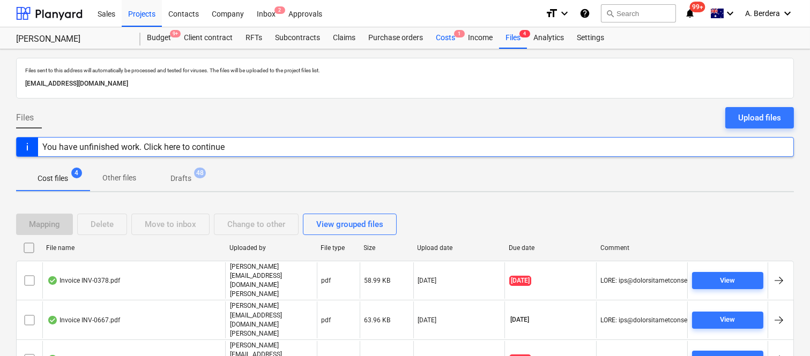
click at [452, 36] on div "Costs 1" at bounding box center [445, 37] width 32 height 21
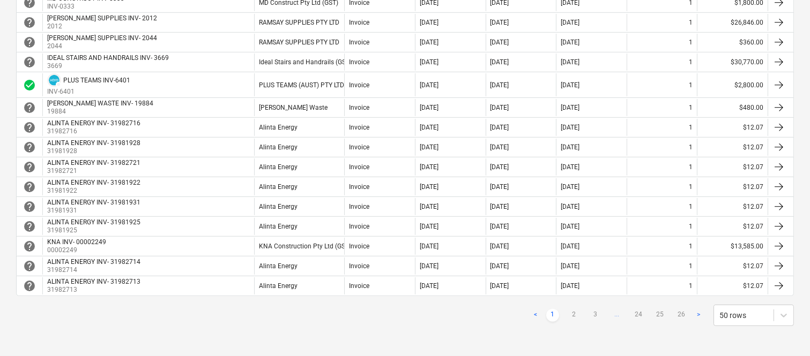
scroll to position [947, 0]
click at [571, 315] on link "2" at bounding box center [573, 315] width 13 height 13
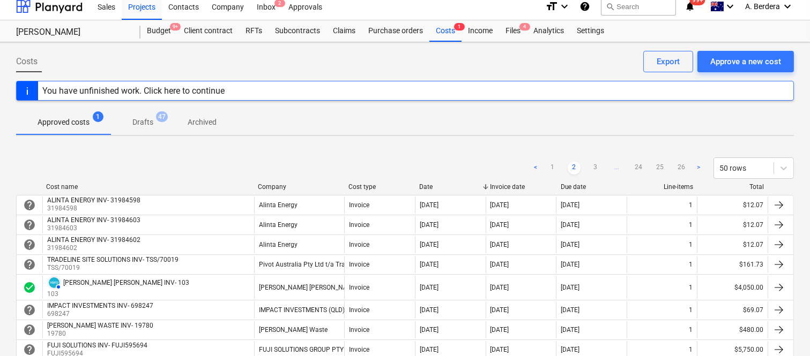
scroll to position [0, 0]
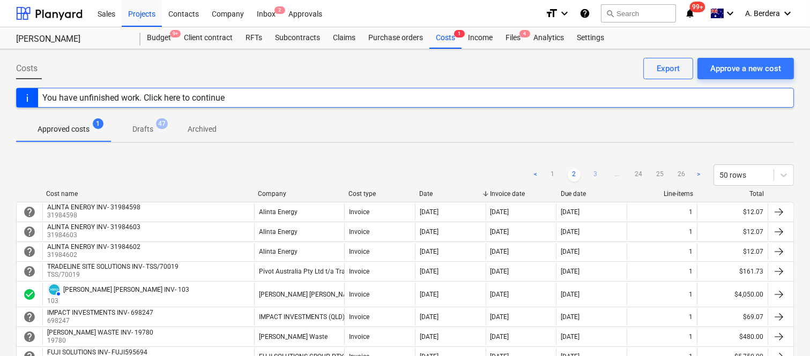
click at [595, 173] on link "3" at bounding box center [595, 175] width 13 height 13
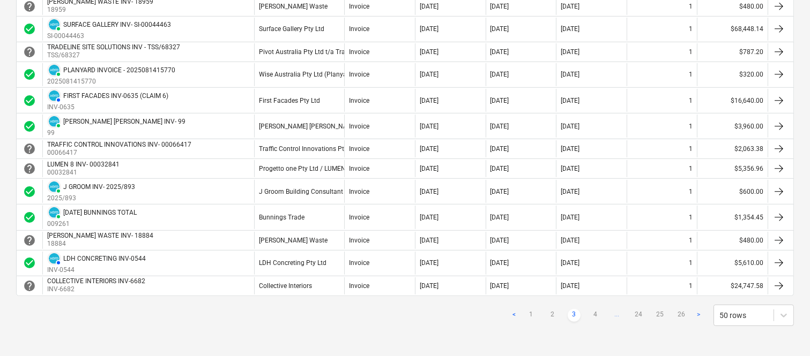
scroll to position [1043, 0]
click at [593, 316] on link "4" at bounding box center [595, 315] width 13 height 13
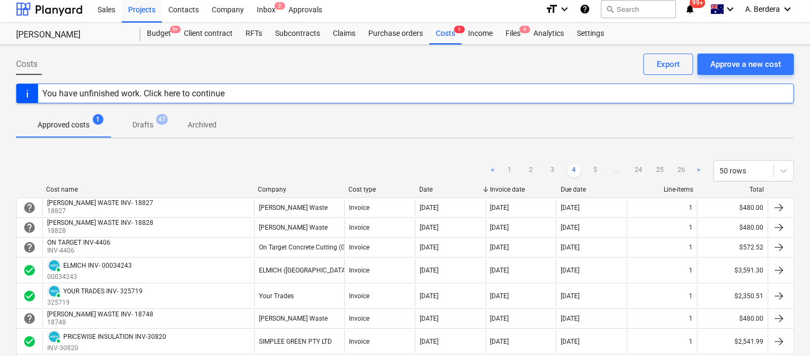
scroll to position [0, 0]
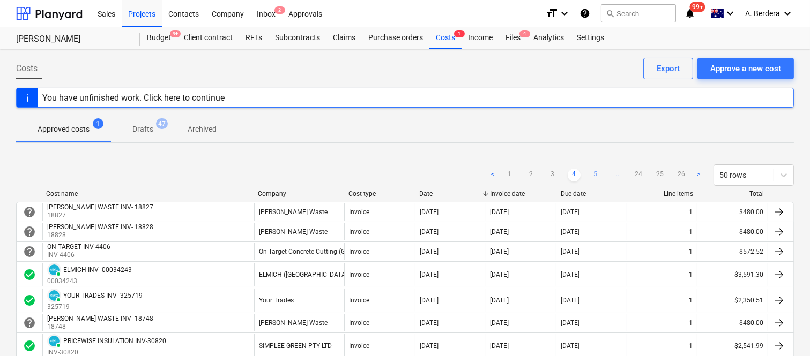
click at [599, 175] on link "5" at bounding box center [595, 175] width 13 height 13
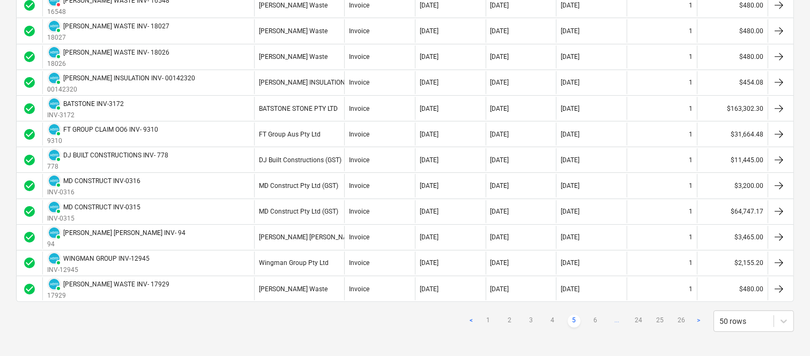
scroll to position [1174, 0]
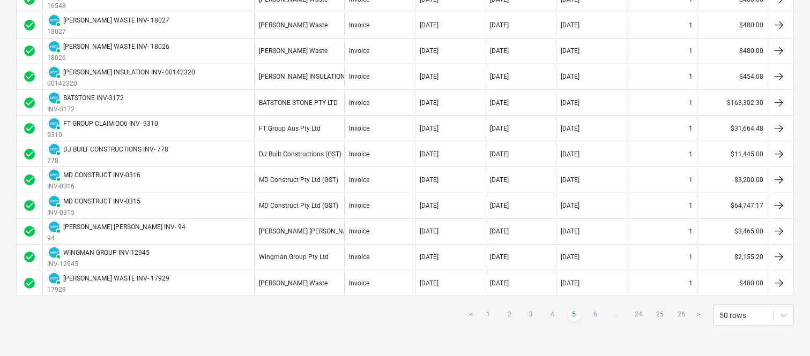
click at [597, 312] on link "6" at bounding box center [595, 315] width 13 height 13
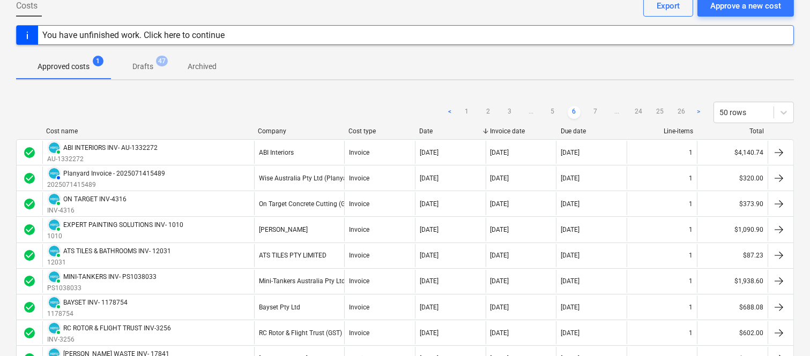
scroll to position [61, 0]
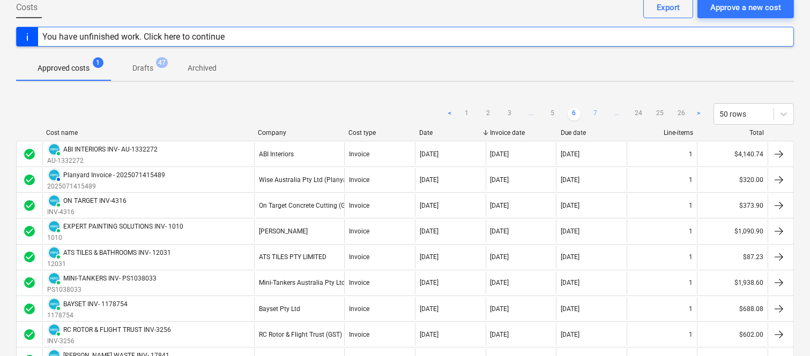
click at [595, 109] on link "7" at bounding box center [595, 114] width 13 height 13
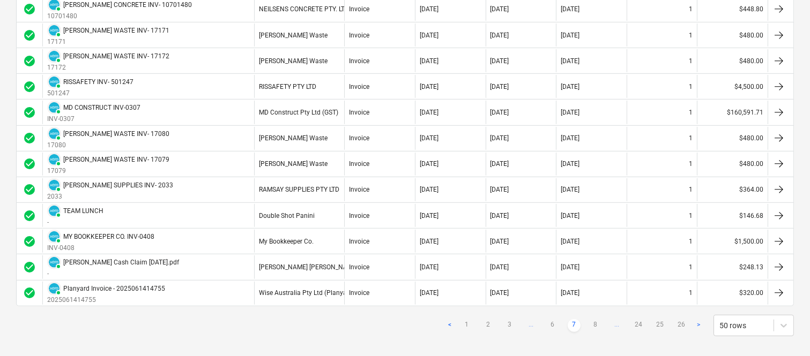
scroll to position [1192, 0]
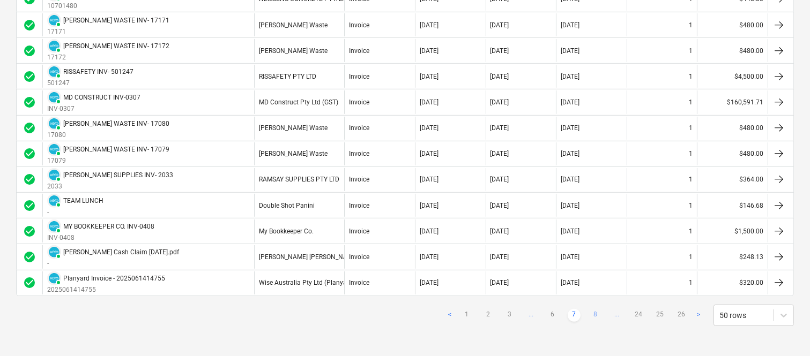
click at [594, 316] on link "8" at bounding box center [595, 315] width 13 height 13
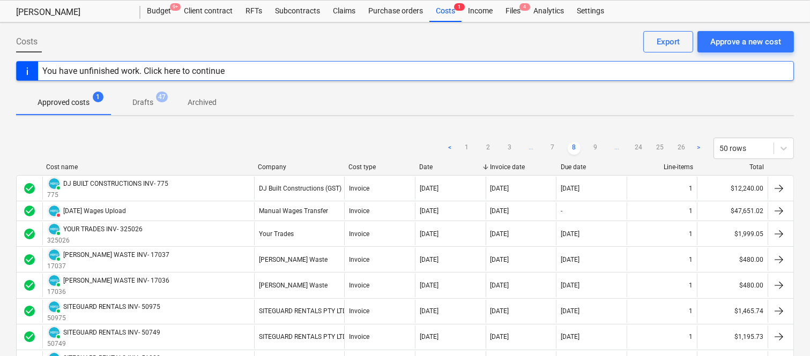
scroll to position [25, 0]
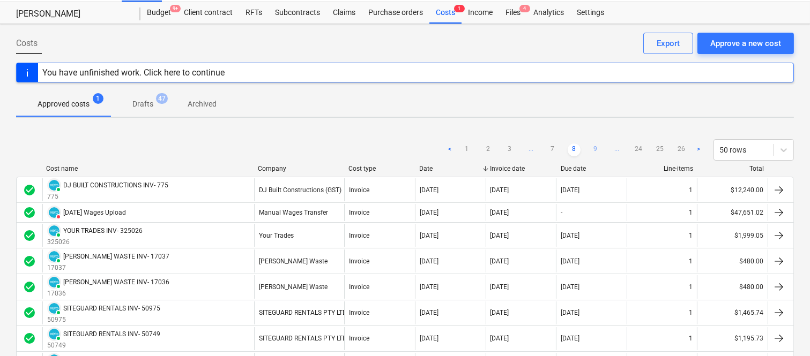
click at [598, 148] on link "9" at bounding box center [595, 150] width 13 height 13
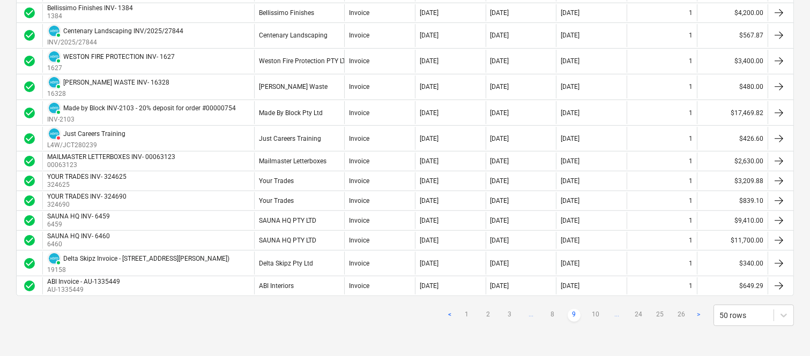
scroll to position [1109, 0]
click at [593, 314] on link "10" at bounding box center [595, 315] width 13 height 13
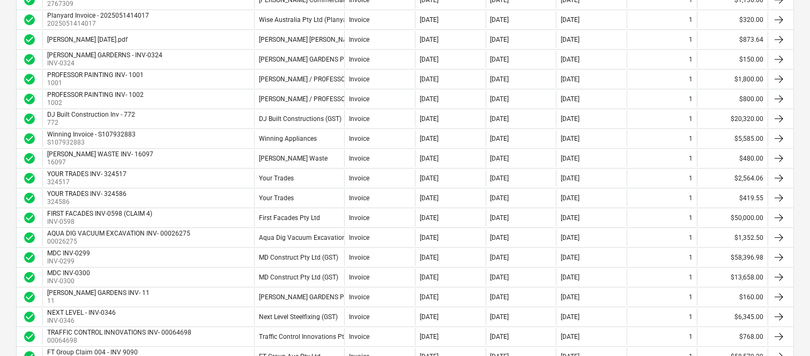
scroll to position [847, 0]
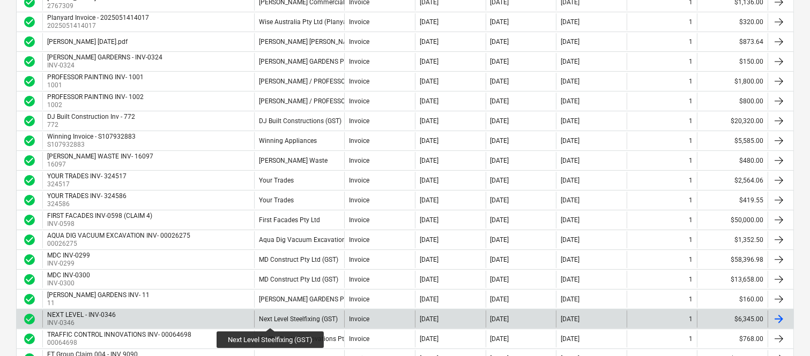
click at [271, 318] on div "Next Level Steelfixing (GST)" at bounding box center [298, 320] width 79 height 8
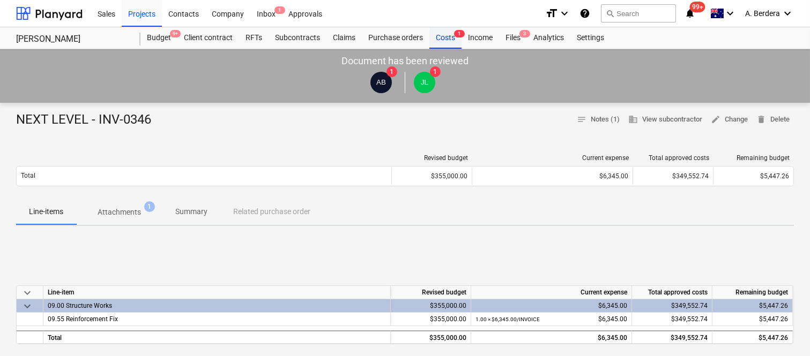
click at [443, 38] on div "Costs 1" at bounding box center [445, 37] width 32 height 21
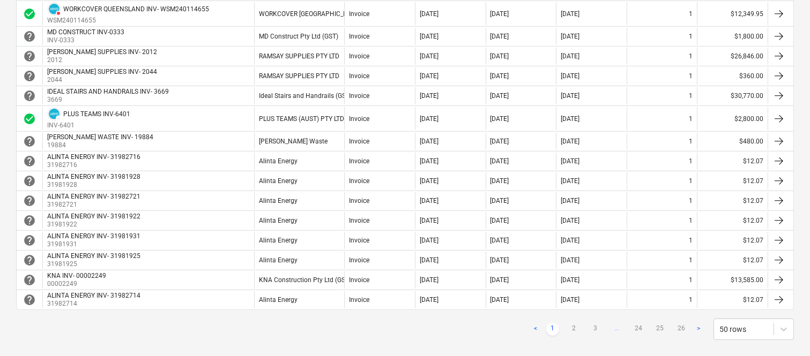
scroll to position [947, 0]
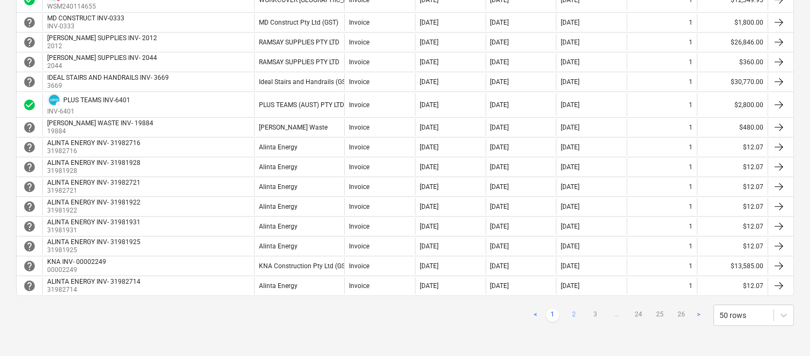
click at [573, 316] on link "2" at bounding box center [573, 315] width 13 height 13
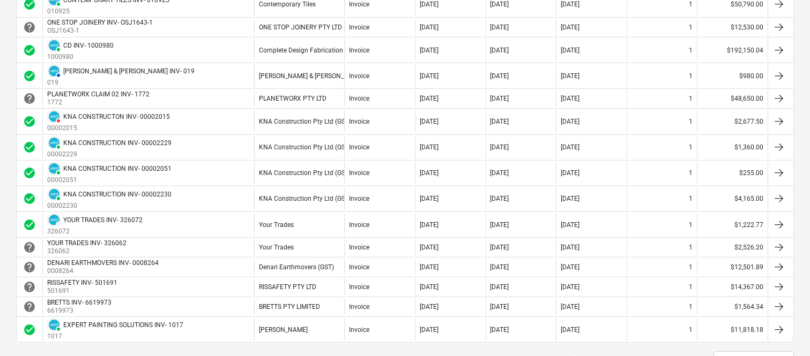
scroll to position [1000, 0]
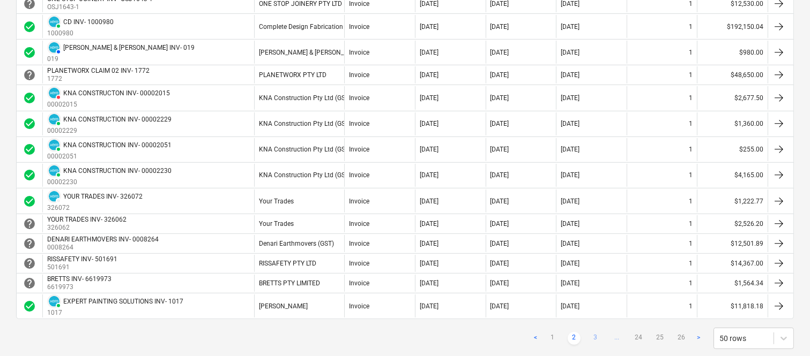
click at [599, 341] on link "3" at bounding box center [595, 338] width 13 height 13
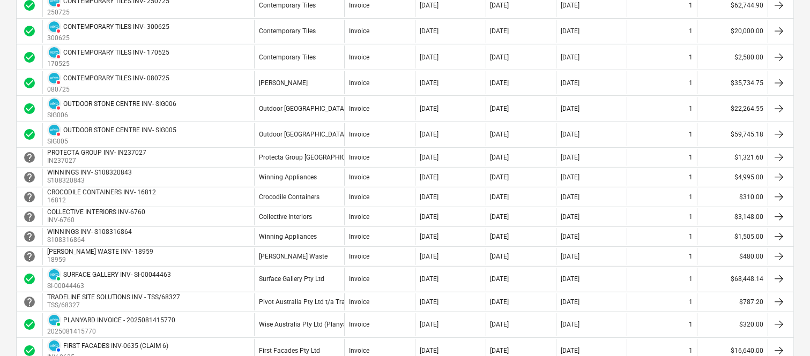
scroll to position [810, 0]
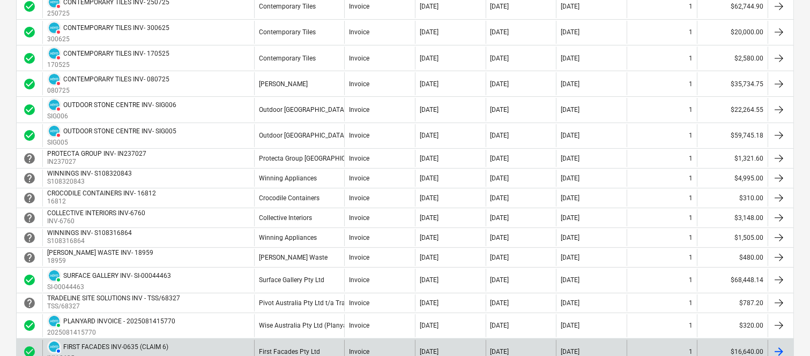
click at [200, 349] on div "AUTHORISED FIRST FACADES INV-0635 (CLAIM 6) INV-0635" at bounding box center [148, 351] width 212 height 23
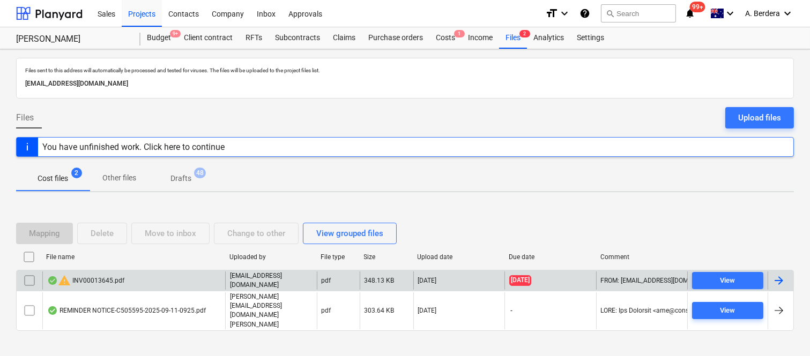
click at [189, 290] on div "warning INV00013645.pdf" at bounding box center [133, 281] width 183 height 18
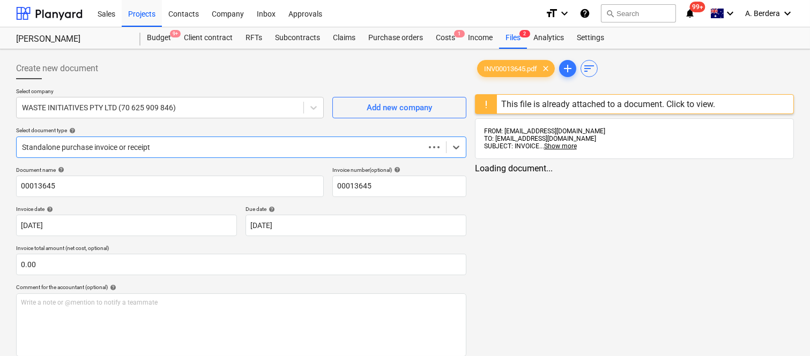
type input "00013645"
type input "[DATE]"
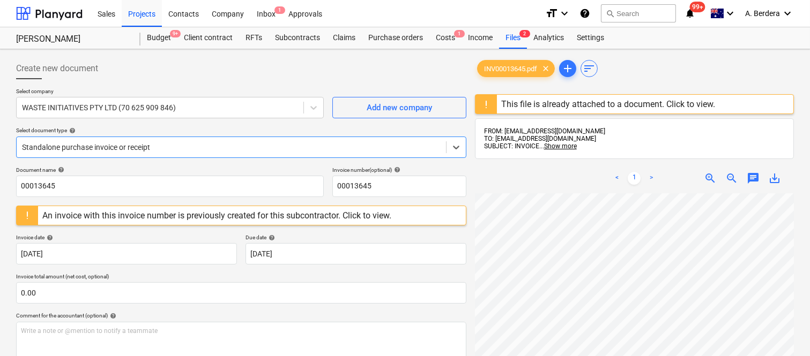
click at [202, 146] on div at bounding box center [231, 147] width 418 height 11
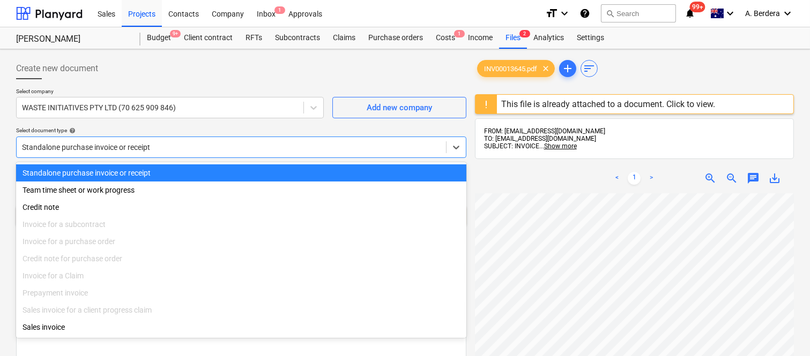
click at [207, 167] on div "Standalone purchase invoice or receipt" at bounding box center [241, 172] width 450 height 17
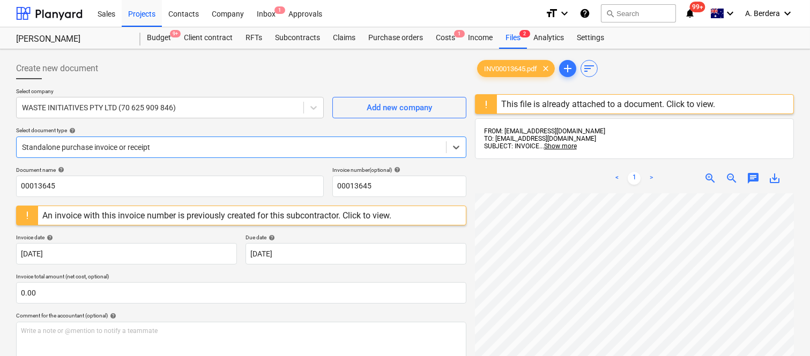
click at [15, 185] on div "Create new document Select company WASTE INITIATIVES PTY LTD (70 625 909 846) A…" at bounding box center [241, 289] width 459 height 470
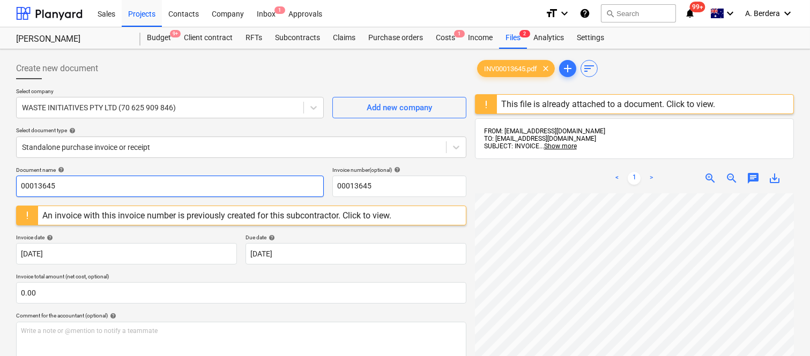
click at [17, 184] on input "00013645" at bounding box center [170, 186] width 308 height 21
type input "WASTE INIATIATIVES INV- 00013645"
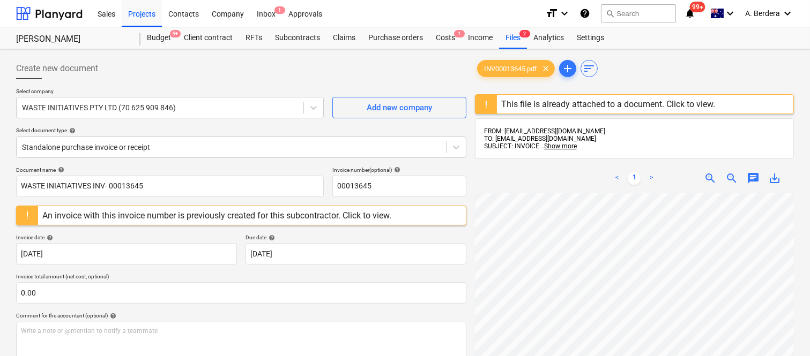
scroll to position [35, 85]
click at [333, 258] on body "Sales Projects Contacts Company Inbox 1 Approvals format_size keyboard_arrow_do…" at bounding box center [405, 178] width 810 height 356
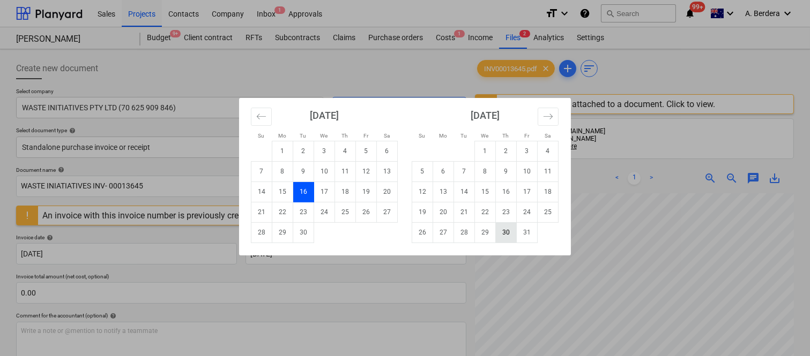
click at [504, 234] on td "30" at bounding box center [506, 232] width 21 height 20
type input "[DATE]"
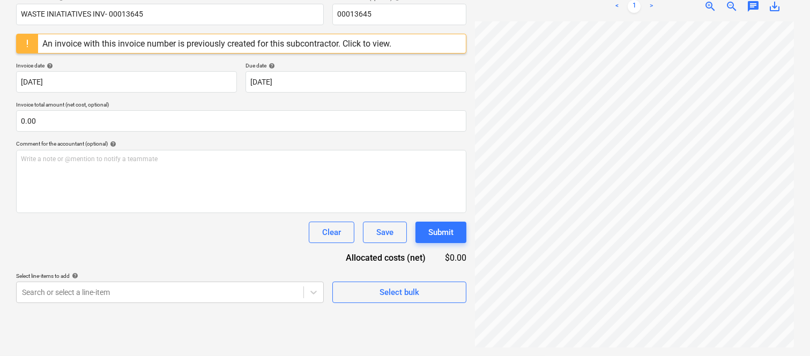
scroll to position [229, 85]
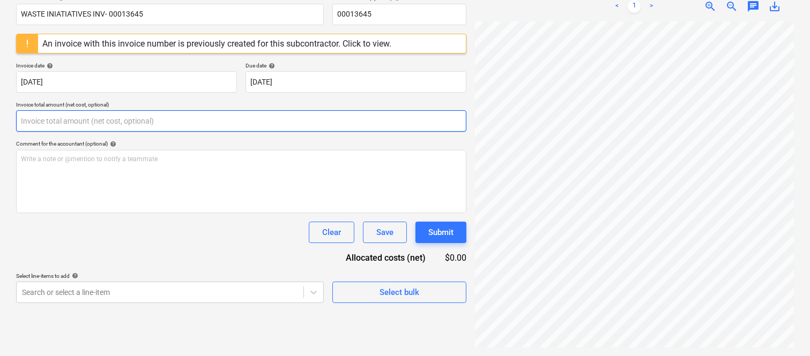
click at [155, 114] on input "text" at bounding box center [241, 120] width 450 height 21
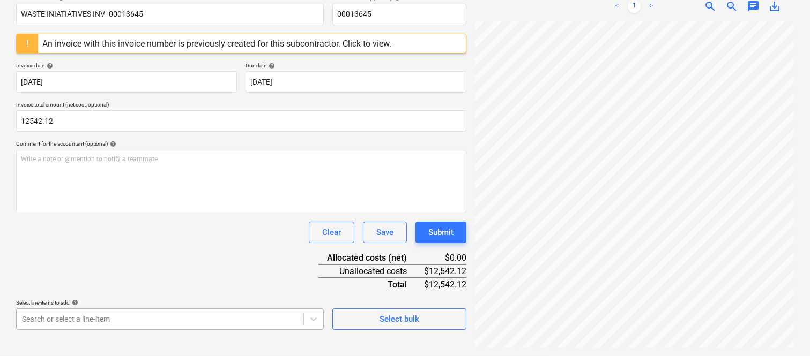
type input "12,542.12"
click at [141, 184] on body "Sales Projects Contacts Company Inbox 1 Approvals format_size keyboard_arrow_do…" at bounding box center [405, 6] width 810 height 356
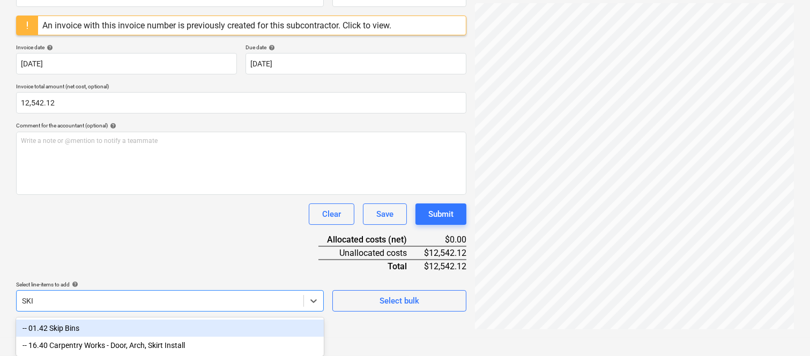
type input "SKIP"
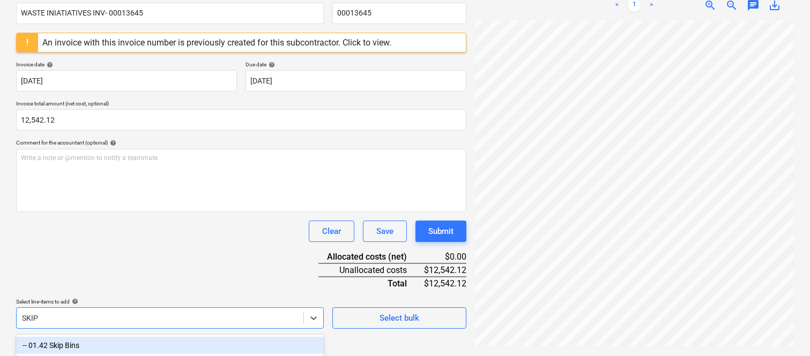
scroll to position [173, 0]
drag, startPoint x: 145, startPoint y: 343, endPoint x: 123, endPoint y: 222, distance: 123.0
click at [145, 343] on div "-- 01.42 Skip Bins" at bounding box center [170, 345] width 308 height 17
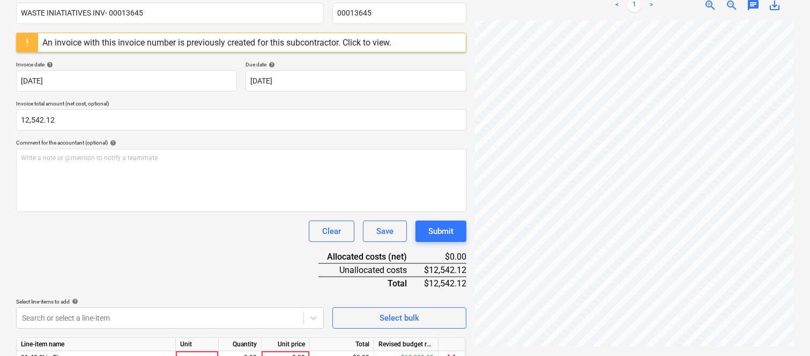
click at [123, 222] on div "Clear Save Submit" at bounding box center [241, 231] width 450 height 21
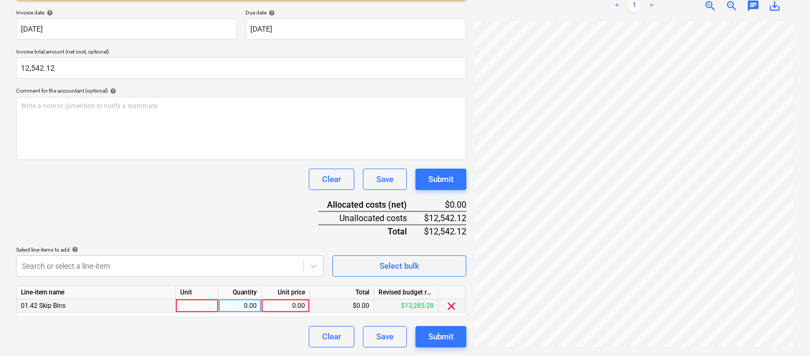
click at [183, 302] on div at bounding box center [197, 306] width 43 height 13
type input "INVOICE"
click at [255, 309] on div "0.00" at bounding box center [240, 306] width 34 height 13
type input "1"
click at [287, 306] on div "0.00" at bounding box center [285, 306] width 39 height 13
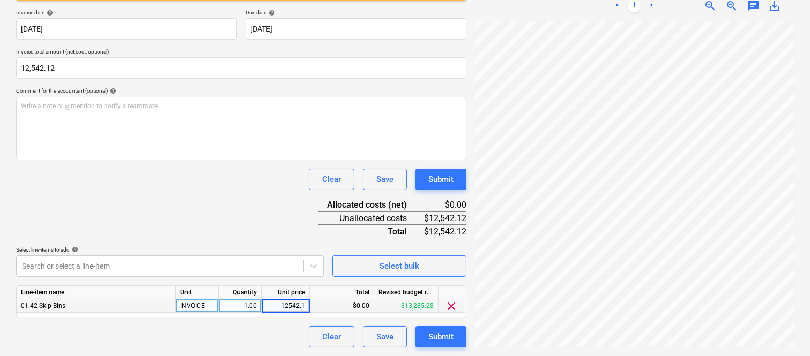
type input "12542.12"
click at [268, 341] on div "Clear Save Submit" at bounding box center [241, 336] width 450 height 21
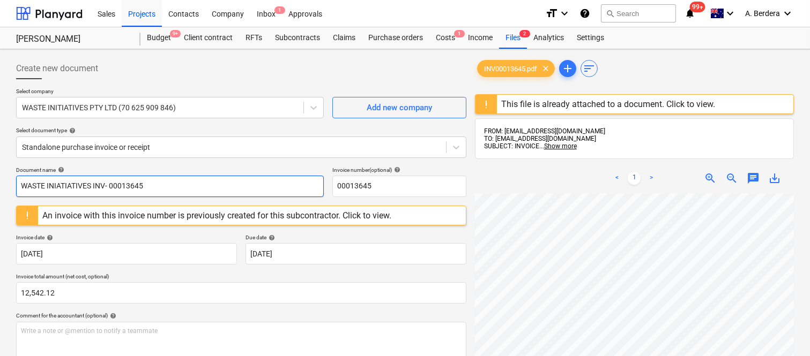
click at [62, 186] on input "WASTE INIATIATIVES INV- 00013645" at bounding box center [170, 186] width 308 height 21
type input "WASTE INITIATIVES INV- 00013645"
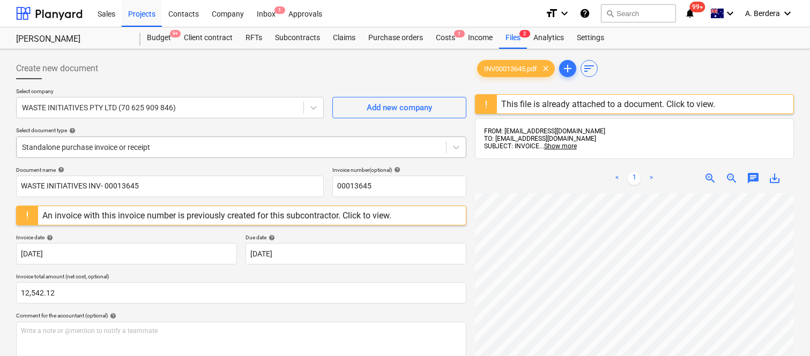
click at [190, 142] on div at bounding box center [231, 147] width 418 height 11
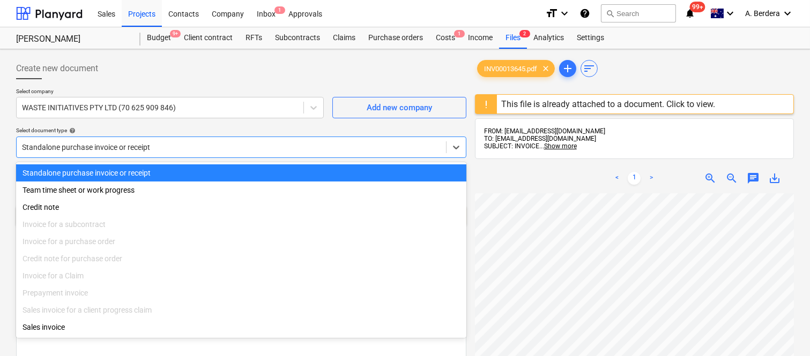
click at [201, 167] on div "Standalone purchase invoice or receipt" at bounding box center [241, 172] width 450 height 17
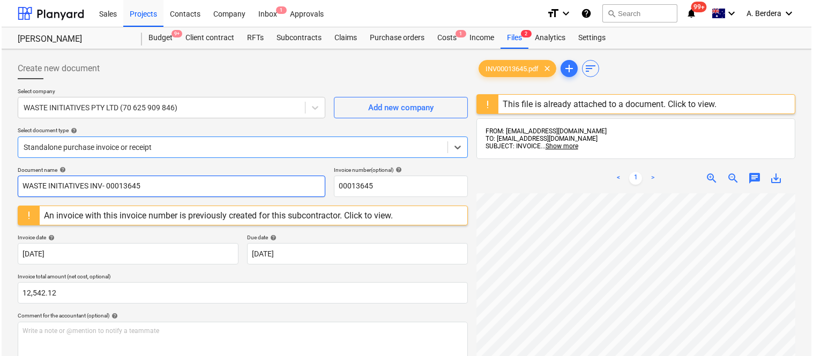
scroll to position [226, 0]
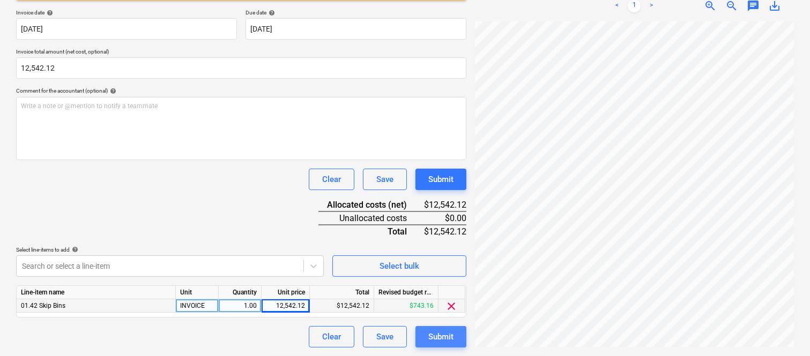
click at [432, 336] on div "Submit" at bounding box center [440, 337] width 25 height 14
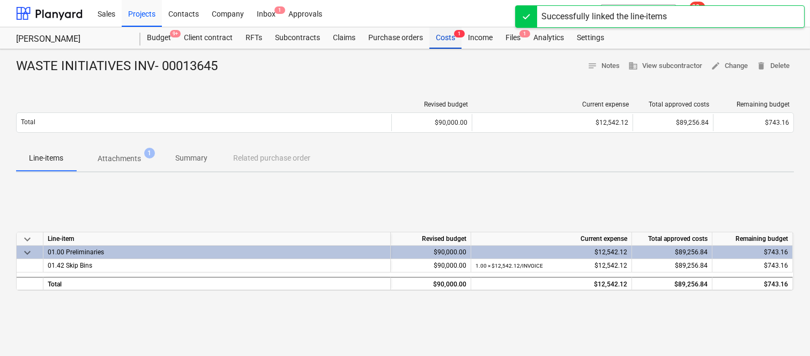
click at [449, 42] on div "Costs 1" at bounding box center [445, 37] width 32 height 21
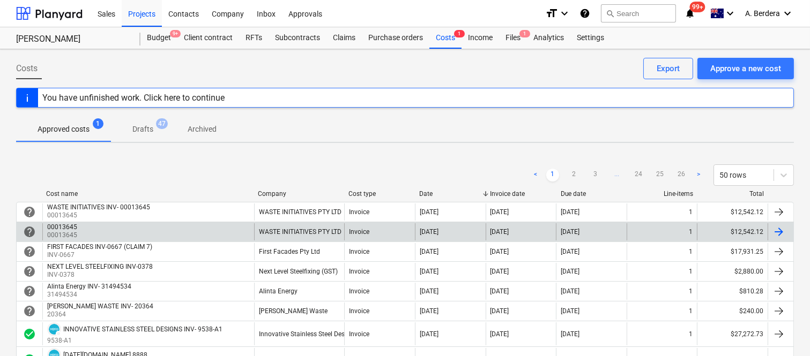
click at [233, 231] on div "00013645 00013645" at bounding box center [148, 231] width 212 height 17
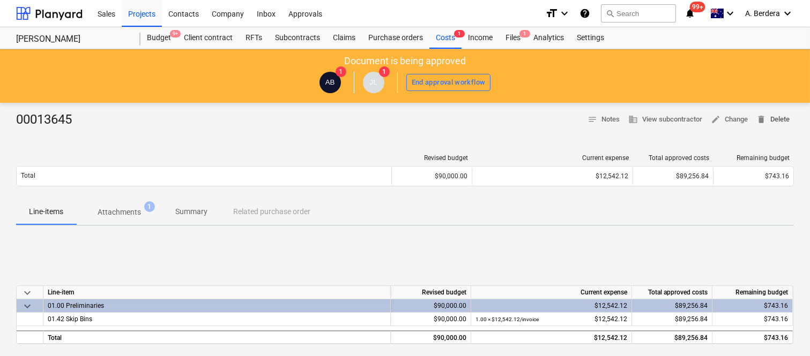
click at [773, 122] on span "delete Delete" at bounding box center [772, 120] width 33 height 12
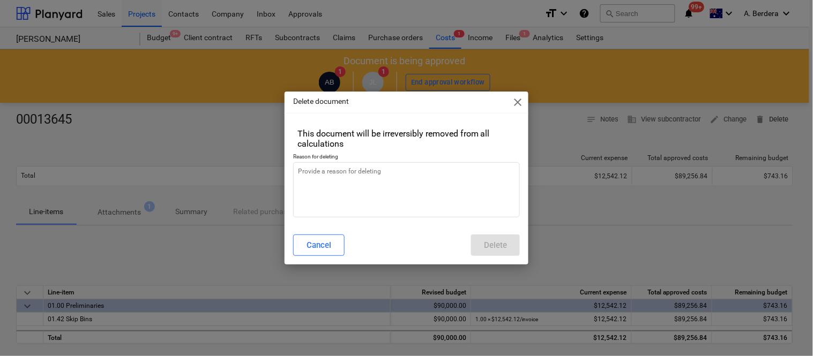
type textarea "x"
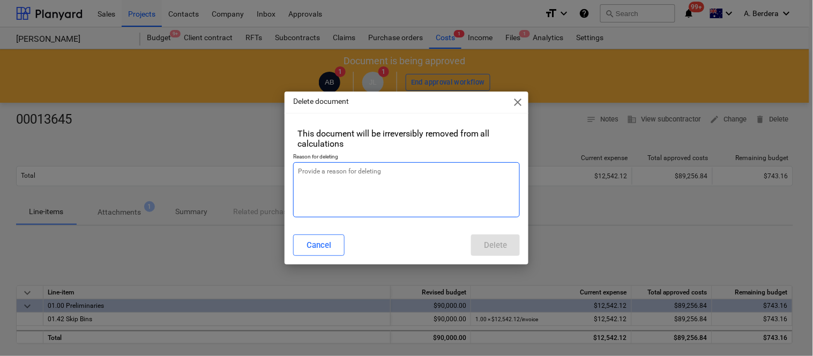
click at [363, 185] on textarea at bounding box center [406, 189] width 227 height 55
type textarea "R"
type textarea "x"
type textarea "RE"
type textarea "x"
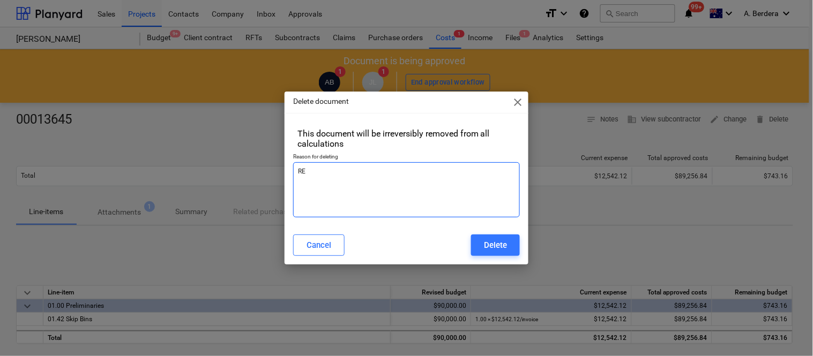
type textarea "R"
type textarea "x"
type textarea "Re"
type textarea "x"
type textarea "Rev"
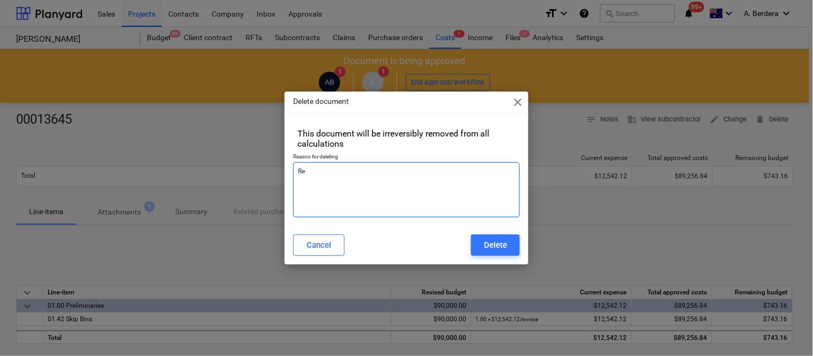
type textarea "x"
type textarea "Revi"
type textarea "x"
type textarea "Revis"
type textarea "x"
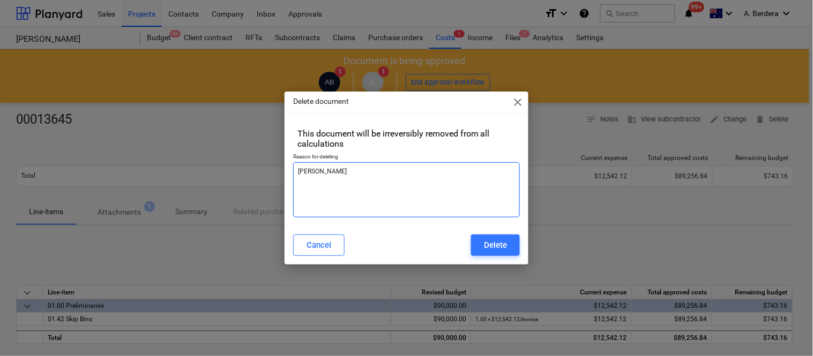
type textarea "Revise"
type textarea "x"
type textarea "Revised"
type textarea "x"
type textarea "Revised"
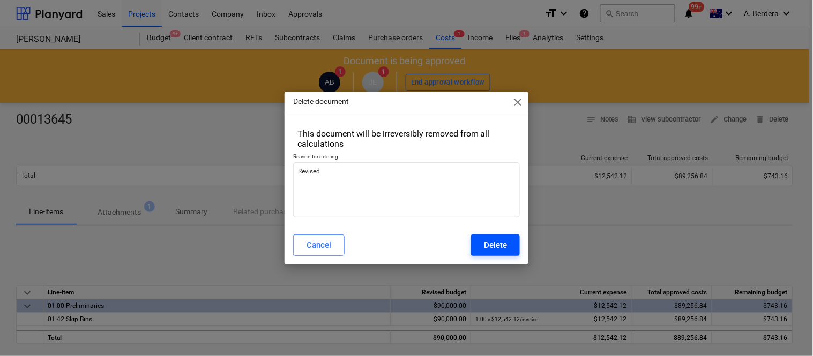
click at [495, 245] on div "Delete" at bounding box center [495, 245] width 23 height 14
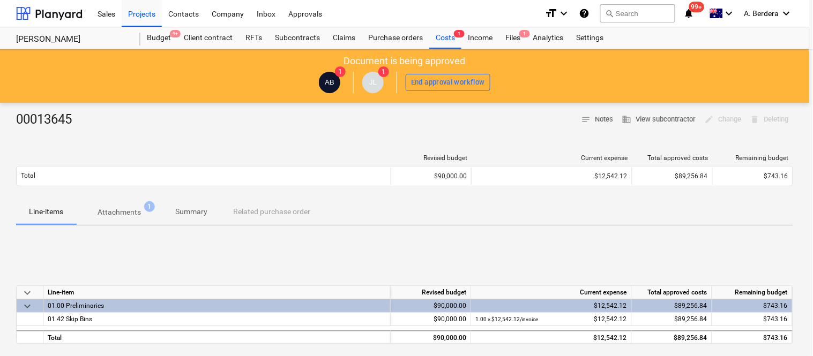
type textarea "x"
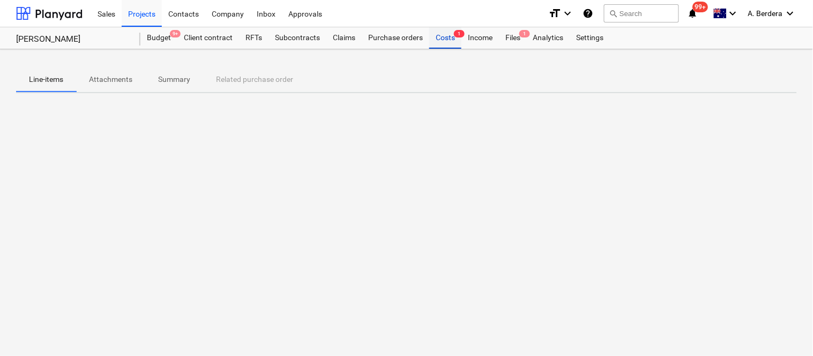
click at [448, 40] on div "Costs 1" at bounding box center [445, 37] width 32 height 21
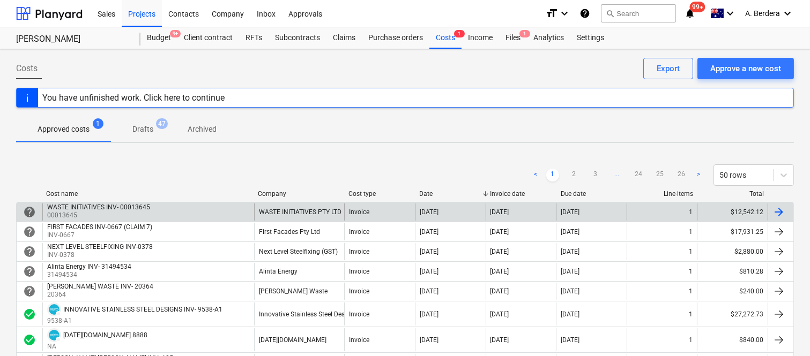
click at [234, 212] on div "WASTE INITIATIVES INV- 00013645 00013645" at bounding box center [148, 212] width 212 height 17
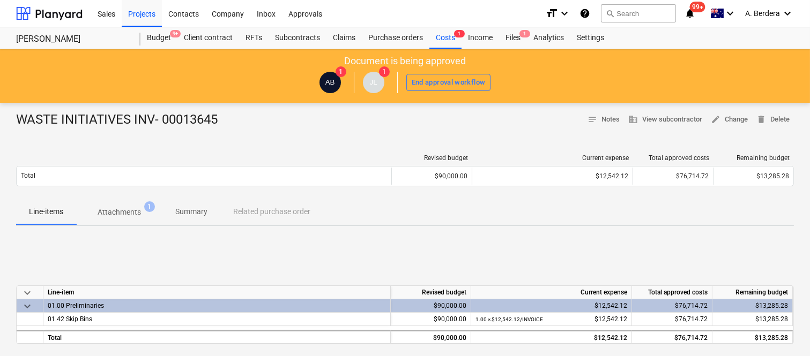
click at [186, 216] on p "Summary" at bounding box center [191, 211] width 32 height 11
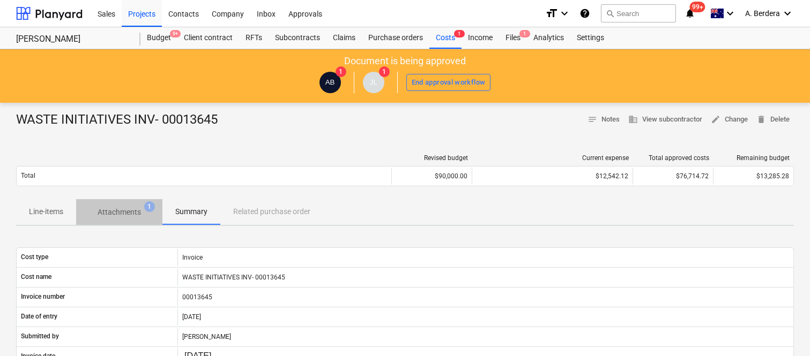
click at [119, 216] on p "Attachments" at bounding box center [119, 212] width 43 height 11
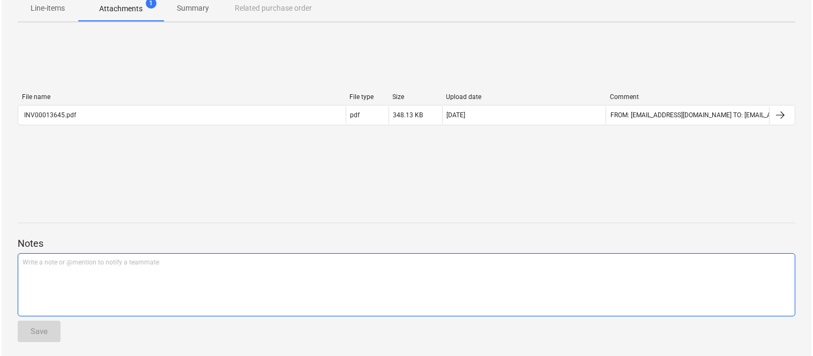
scroll to position [206, 0]
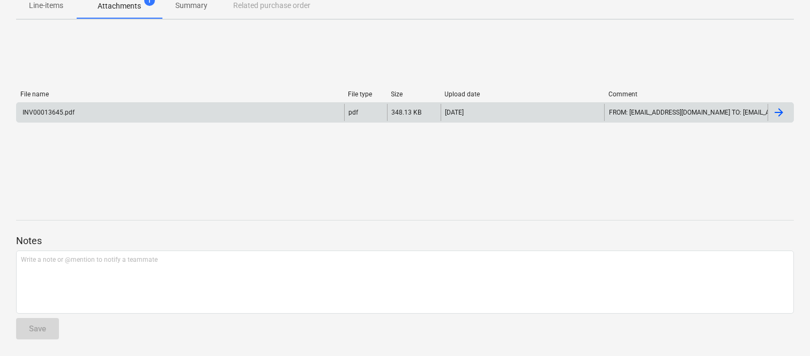
click at [263, 106] on div "INV00013645.pdf" at bounding box center [180, 112] width 327 height 17
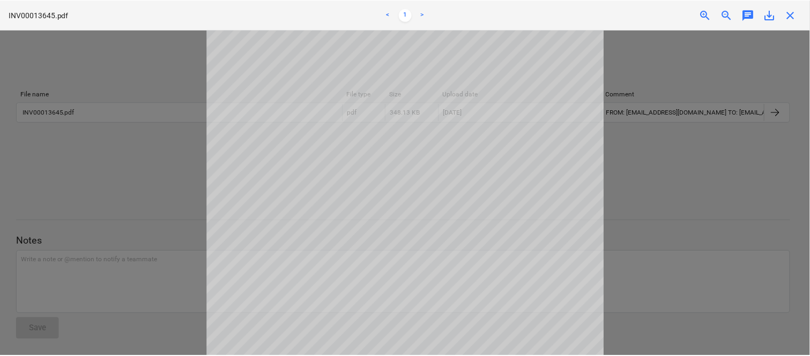
scroll to position [0, 0]
click at [794, 18] on span "close" at bounding box center [793, 15] width 13 height 13
